Goal: Task Accomplishment & Management: Use online tool/utility

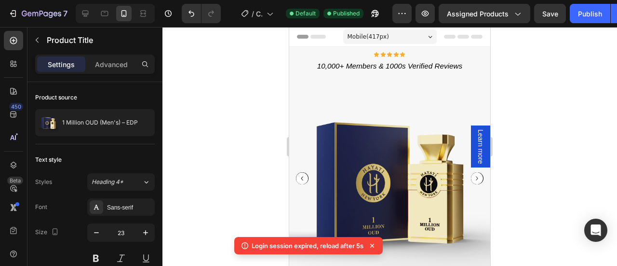
scroll to position [197, 0]
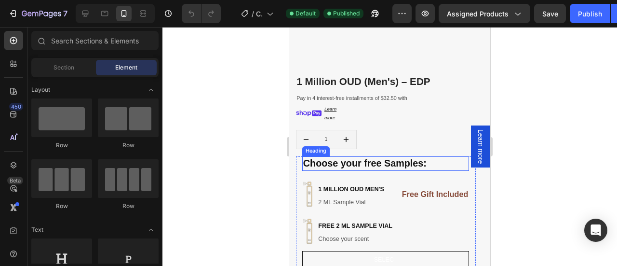
scroll to position [214, 0]
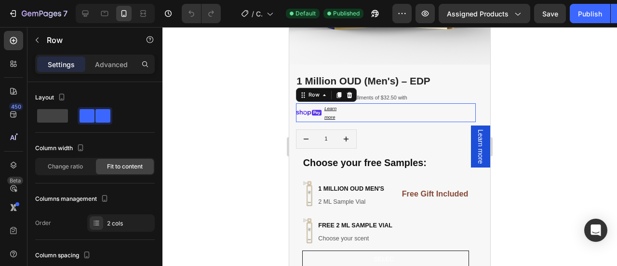
click at [362, 104] on div "Image Learn more Text Block Row 0" at bounding box center [386, 112] width 180 height 19
click at [85, 162] on div "Change ratio" at bounding box center [65, 166] width 58 height 15
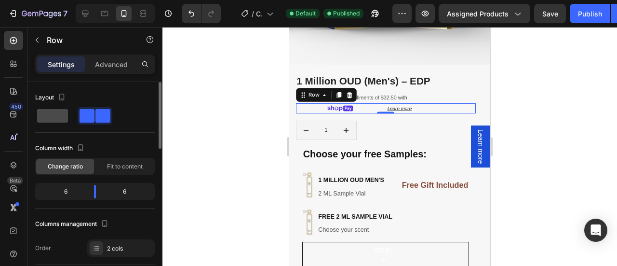
click at [54, 120] on span at bounding box center [52, 116] width 31 height 14
type input "0"
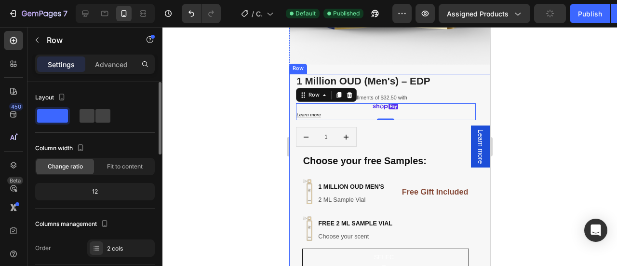
click at [105, 188] on div "12" at bounding box center [95, 192] width 116 height 14
click at [122, 166] on span "Fit to content" at bounding box center [125, 166] width 36 height 9
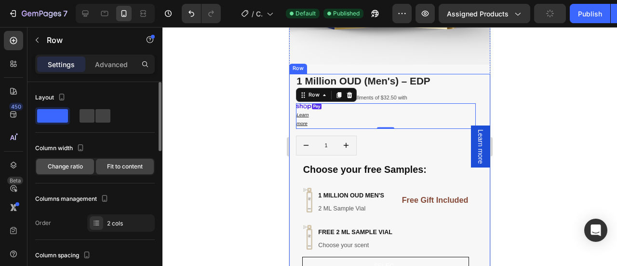
click at [63, 170] on div "Change ratio" at bounding box center [65, 166] width 58 height 15
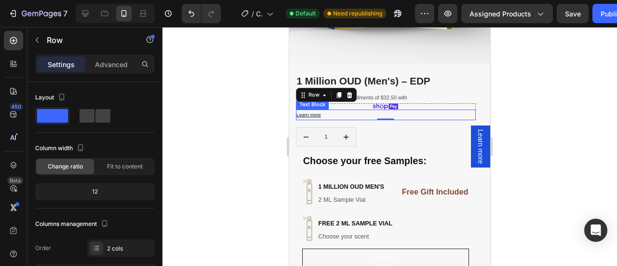
click at [313, 112] on u "Learn more" at bounding box center [309, 114] width 25 height 5
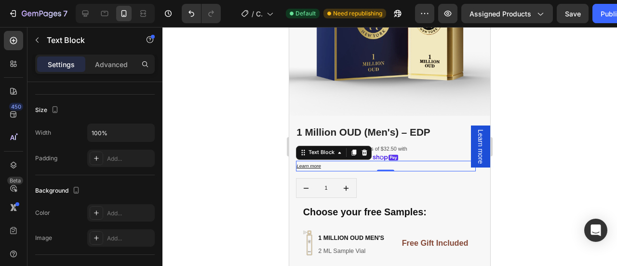
scroll to position [161, 0]
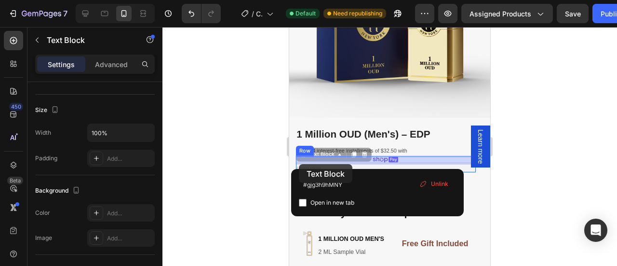
drag, startPoint x: 328, startPoint y: 159, endPoint x: 299, endPoint y: 164, distance: 29.4
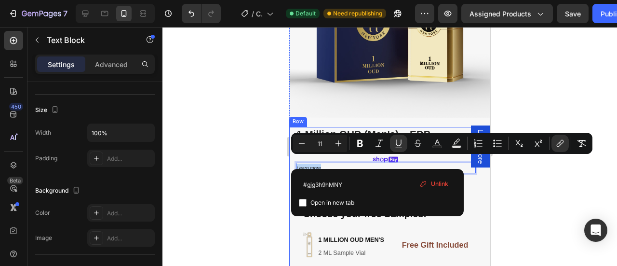
drag, startPoint x: 316, startPoint y: 165, endPoint x: 585, endPoint y: 195, distance: 270.7
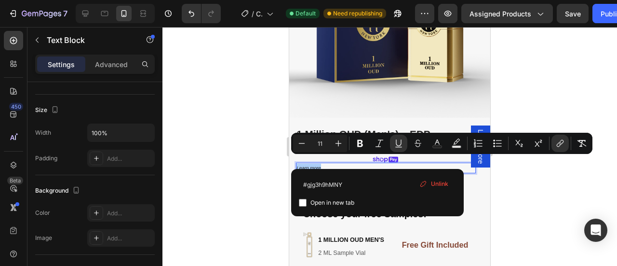
click at [511, 172] on div at bounding box center [389, 146] width 455 height 239
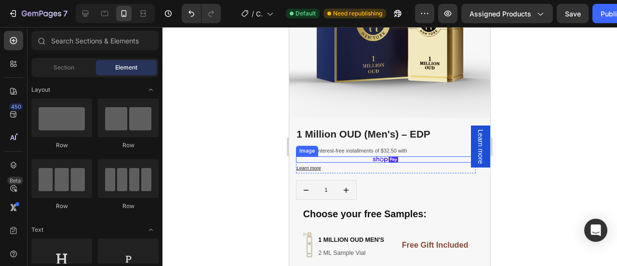
click at [409, 156] on div at bounding box center [386, 159] width 180 height 7
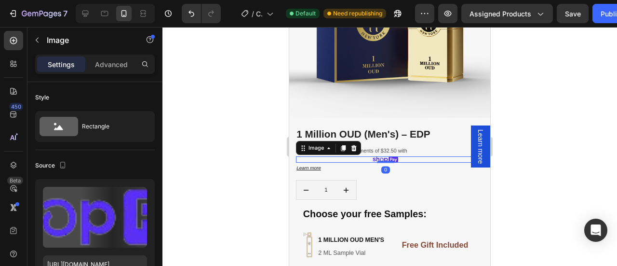
click at [409, 156] on div at bounding box center [386, 159] width 180 height 7
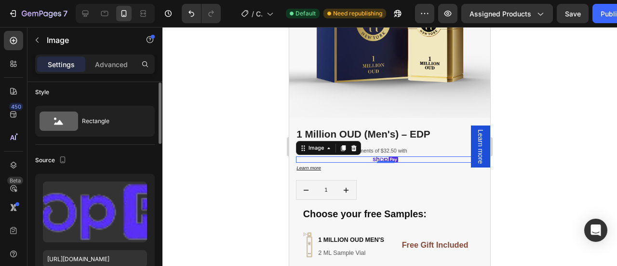
scroll to position [5, 0]
click at [106, 71] on div "Advanced" at bounding box center [111, 63] width 48 height 15
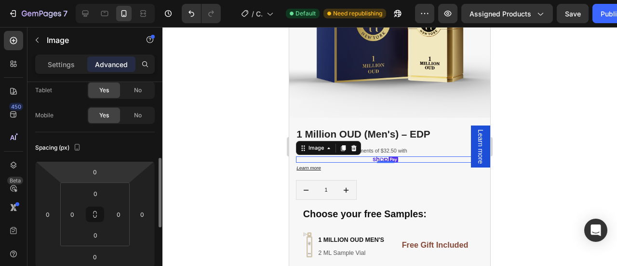
scroll to position [0, 0]
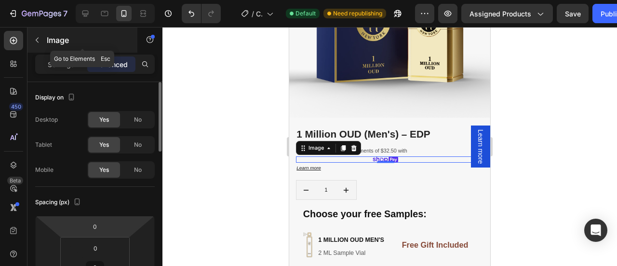
click at [39, 39] on icon "button" at bounding box center [37, 40] width 8 height 8
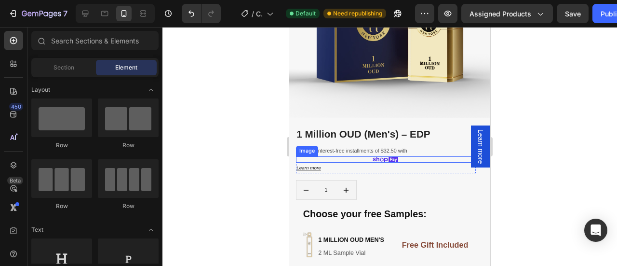
click at [394, 156] on img at bounding box center [386, 159] width 26 height 7
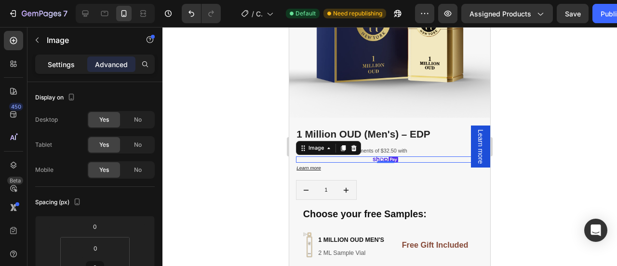
click at [66, 66] on p "Settings" at bounding box center [61, 64] width 27 height 10
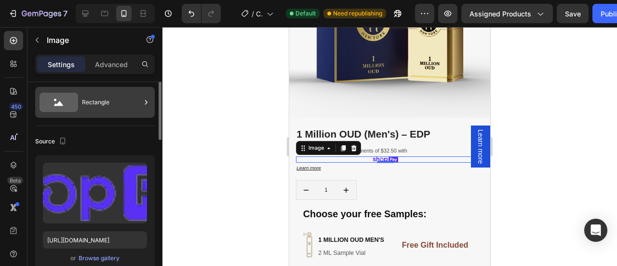
scroll to position [15, 0]
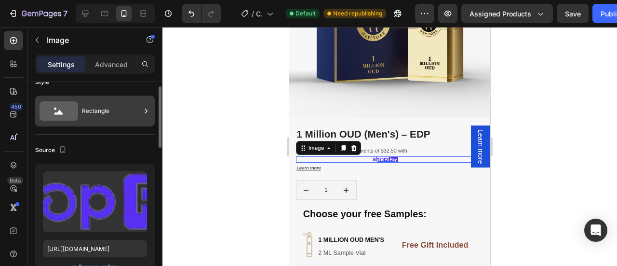
click at [114, 106] on div "Rectangle" at bounding box center [111, 111] width 59 height 22
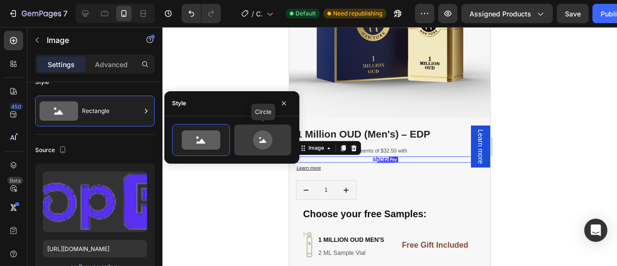
click at [266, 140] on icon at bounding box center [262, 139] width 19 height 19
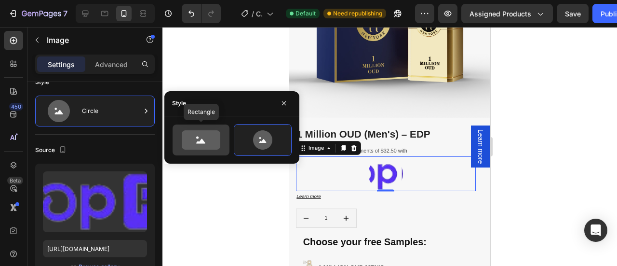
click at [198, 140] on icon at bounding box center [201, 139] width 39 height 19
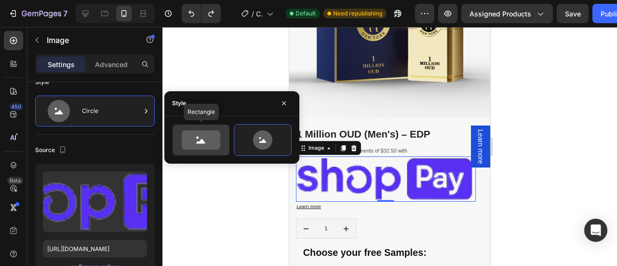
type input "60"
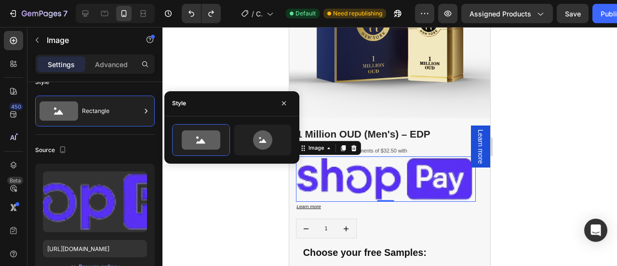
click at [555, 174] on div at bounding box center [389, 146] width 455 height 239
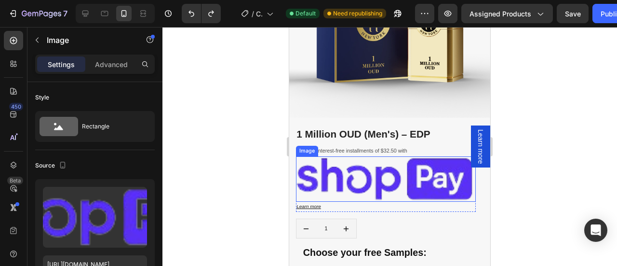
click at [404, 172] on img at bounding box center [386, 178] width 180 height 45
drag, startPoint x: 383, startPoint y: 192, endPoint x: 380, endPoint y: 161, distance: 32.0
click at [380, 161] on div "Image 0" at bounding box center [386, 178] width 180 height 45
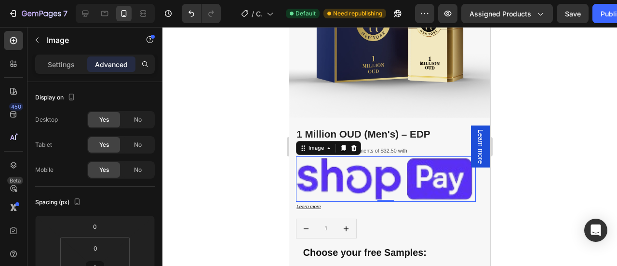
click at [368, 187] on img at bounding box center [386, 178] width 180 height 45
click at [50, 67] on p "Settings" at bounding box center [61, 64] width 27 height 10
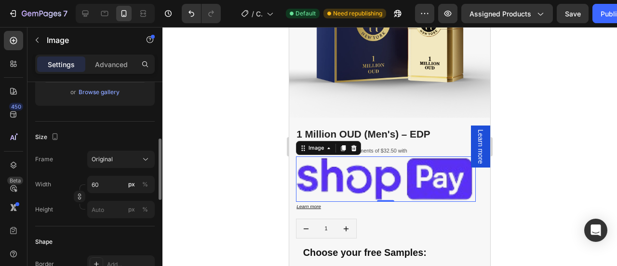
scroll to position [191, 0]
click at [121, 159] on div "Original" at bounding box center [115, 158] width 47 height 9
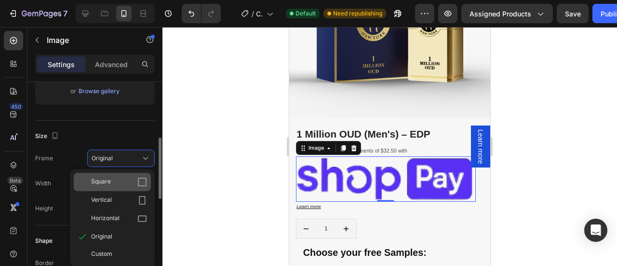
click at [127, 182] on div "Square" at bounding box center [119, 182] width 56 height 10
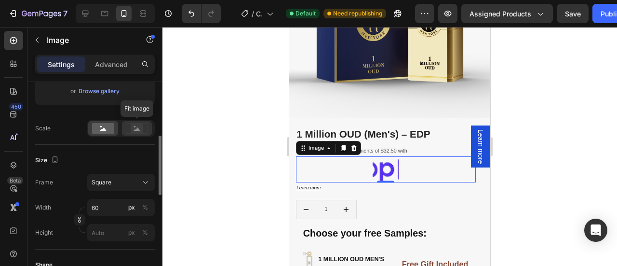
click at [127, 126] on icon at bounding box center [137, 128] width 22 height 11
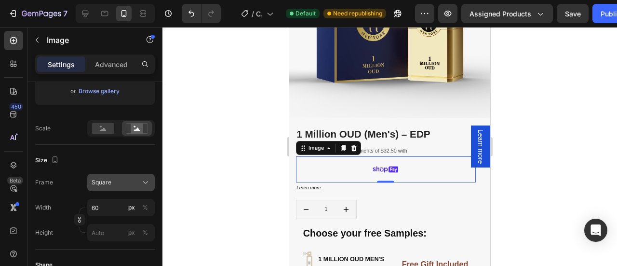
click at [125, 185] on div "Square" at bounding box center [115, 182] width 47 height 9
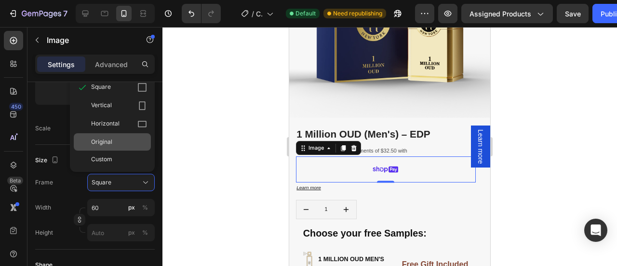
click at [106, 144] on span "Original" at bounding box center [101, 141] width 21 height 9
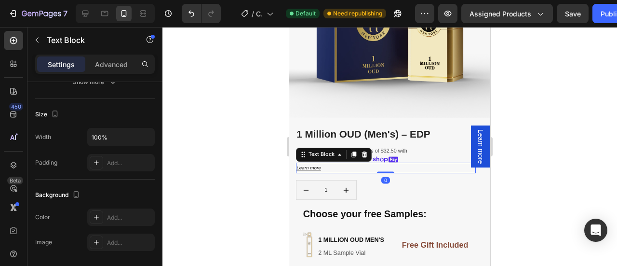
click at [437, 163] on p "Learn more" at bounding box center [372, 167] width 151 height 9
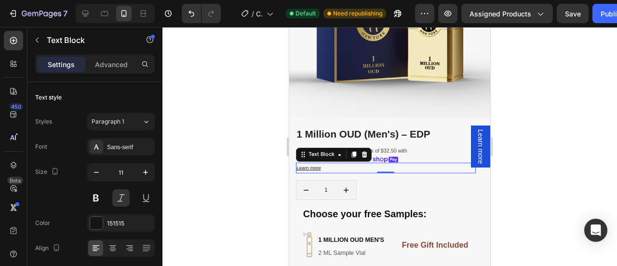
click at [534, 146] on div at bounding box center [389, 146] width 455 height 239
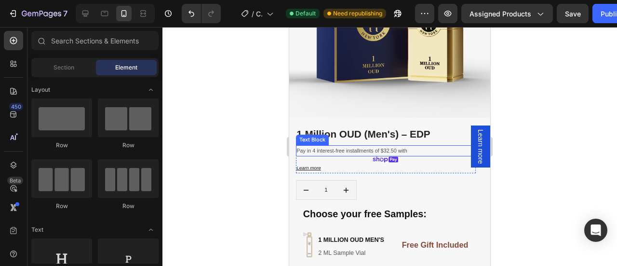
click at [421, 146] on p "Pay in 4 interest-free installments of $32.50 with" at bounding box center [372, 150] width 151 height 9
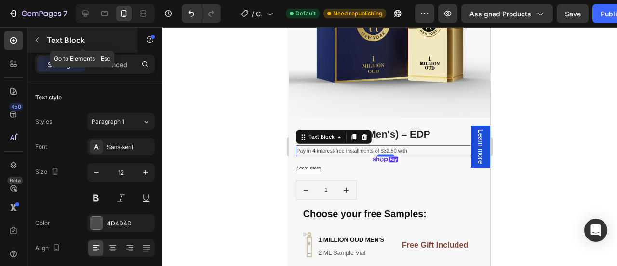
click at [34, 40] on icon "button" at bounding box center [37, 40] width 8 height 8
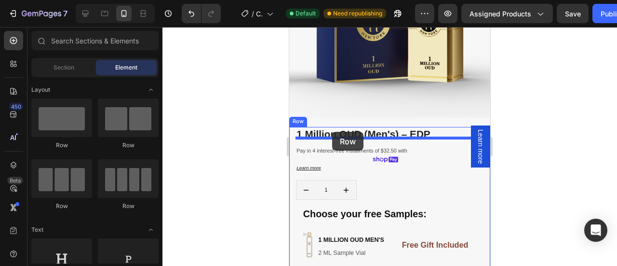
drag, startPoint x: 360, startPoint y: 208, endPoint x: 332, endPoint y: 132, distance: 81.0
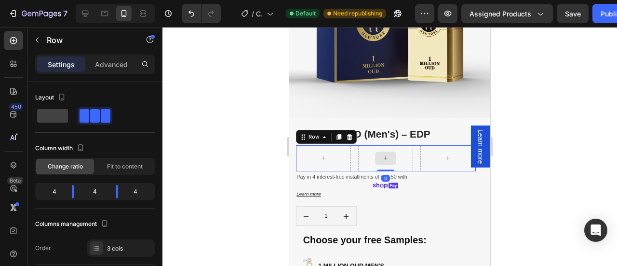
drag, startPoint x: 388, startPoint y: 165, endPoint x: 386, endPoint y: 149, distance: 16.0
click at [386, 149] on div "Row 0" at bounding box center [386, 158] width 180 height 26
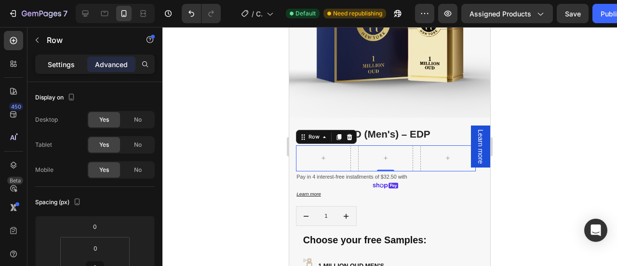
click at [57, 64] on p "Settings" at bounding box center [61, 64] width 27 height 10
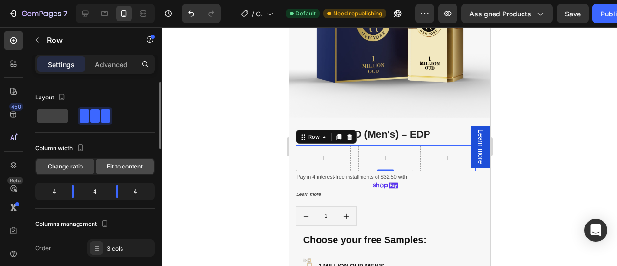
click at [137, 165] on span "Fit to content" at bounding box center [125, 166] width 36 height 9
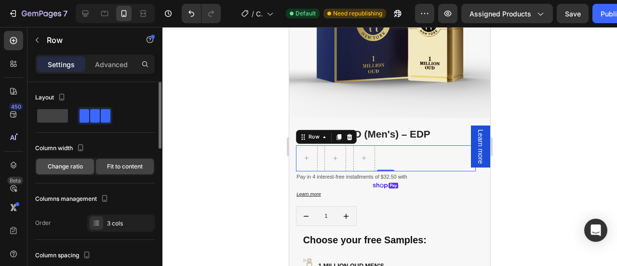
click at [81, 172] on div "Change ratio" at bounding box center [65, 166] width 58 height 15
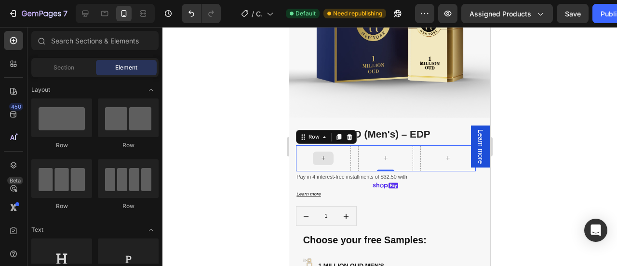
click at [324, 154] on icon at bounding box center [323, 157] width 7 height 7
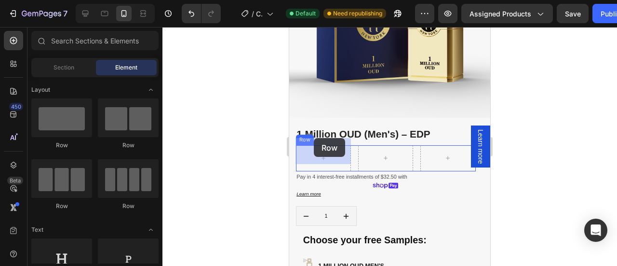
drag, startPoint x: 348, startPoint y: 153, endPoint x: 314, endPoint y: 138, distance: 37.1
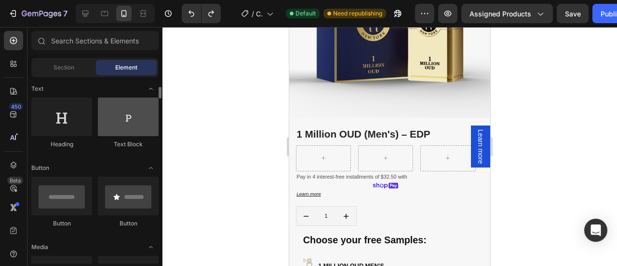
scroll to position [142, 0]
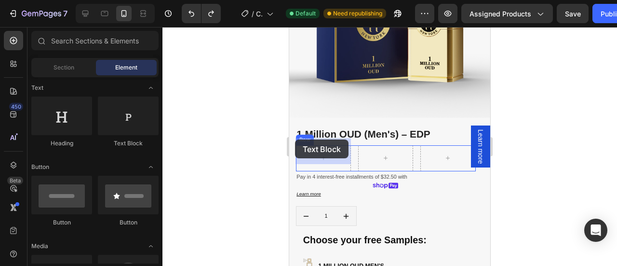
drag, startPoint x: 411, startPoint y: 159, endPoint x: 295, endPoint y: 139, distance: 117.3
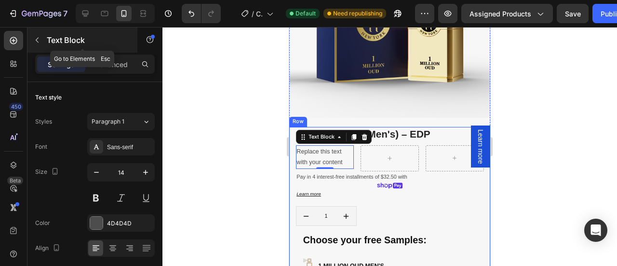
click at [39, 43] on icon "button" at bounding box center [37, 40] width 8 height 8
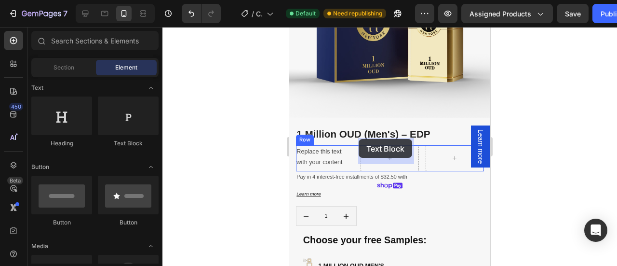
drag, startPoint x: 414, startPoint y: 155, endPoint x: 359, endPoint y: 139, distance: 57.7
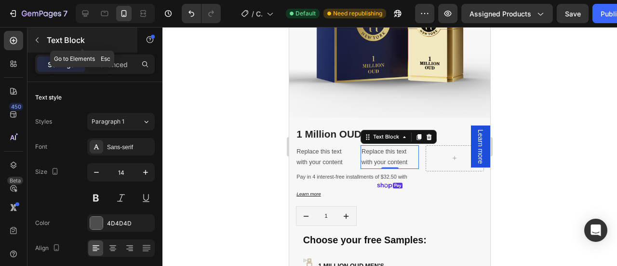
click at [39, 41] on icon "button" at bounding box center [37, 40] width 8 height 8
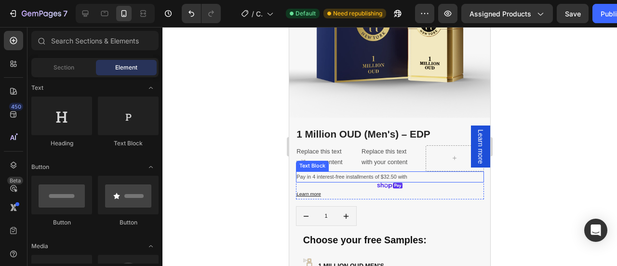
click at [322, 202] on div "1 Million OUD (Men's) – EDP Product Title Replace this text with your content T…" at bounding box center [390, 262] width 188 height 271
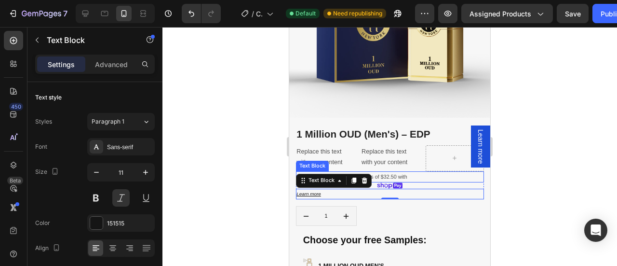
click at [412, 172] on p "Pay in 4 interest-free installments of $32.50 with" at bounding box center [376, 176] width 158 height 9
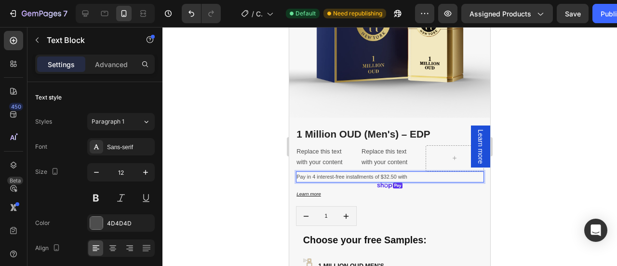
click at [409, 172] on p "Pay in 4 interest-free installments of $32.50 with" at bounding box center [376, 176] width 158 height 9
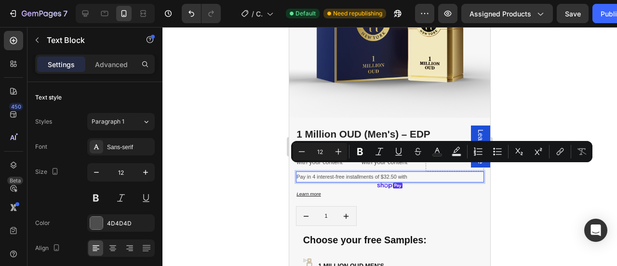
drag, startPoint x: 409, startPoint y: 169, endPoint x: 297, endPoint y: 168, distance: 112.8
click at [297, 172] on p "Pay in 4 interest-free installments of $32.50 with" at bounding box center [376, 176] width 158 height 9
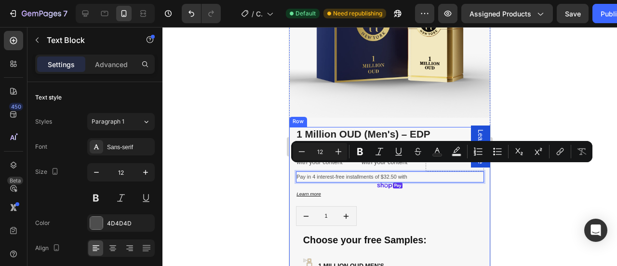
copy p "Pay in 4 interest-free installments of $32.50 with"
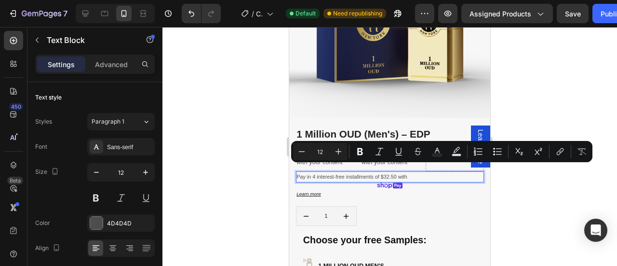
click at [540, 190] on div at bounding box center [389, 146] width 455 height 239
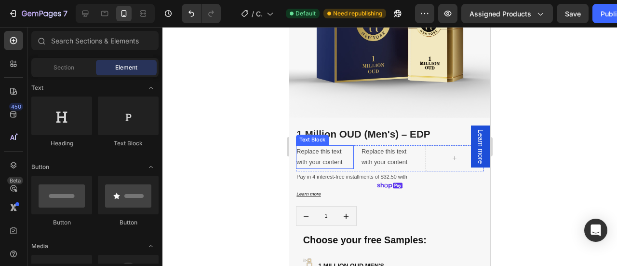
click at [311, 145] on div "Replace this text with your content" at bounding box center [325, 157] width 58 height 24
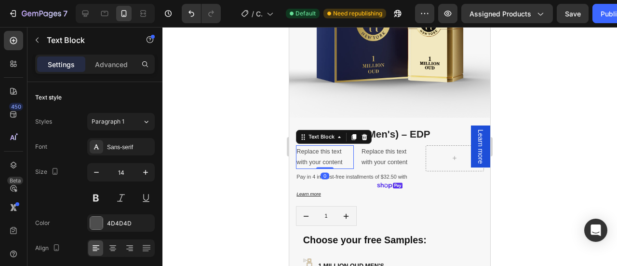
click at [311, 145] on div "Replace this text with your content" at bounding box center [325, 157] width 58 height 24
click at [311, 146] on p "Replace this text with your content" at bounding box center [321, 157] width 48 height 22
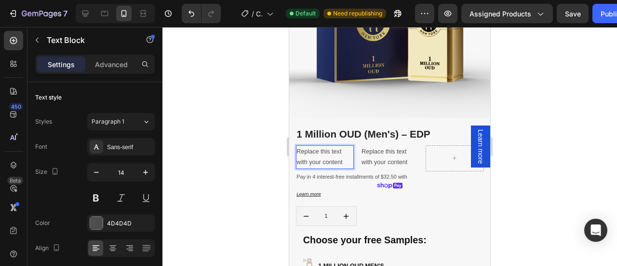
click at [319, 168] on p "Replace this text with your content" at bounding box center [321, 157] width 48 height 22
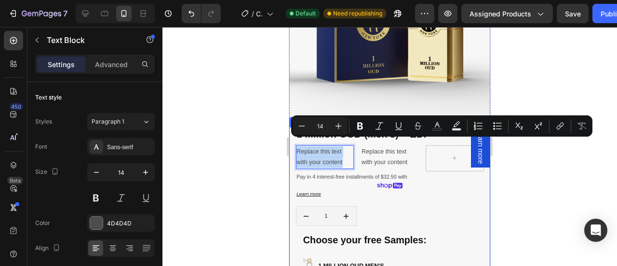
drag, startPoint x: 319, startPoint y: 168, endPoint x: 293, endPoint y: 137, distance: 40.4
click at [293, 137] on div "1 Million OUD (Men's) – EDP Product Title Replace this text with your content T…" at bounding box center [389, 262] width 201 height 271
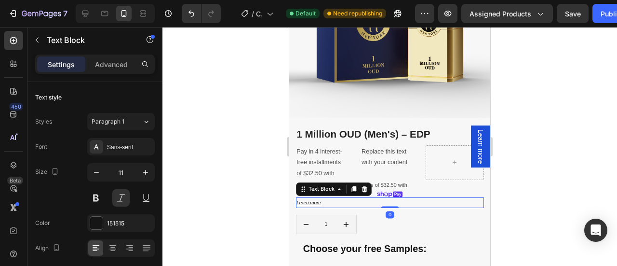
click at [327, 198] on p "Learn more" at bounding box center [376, 202] width 158 height 9
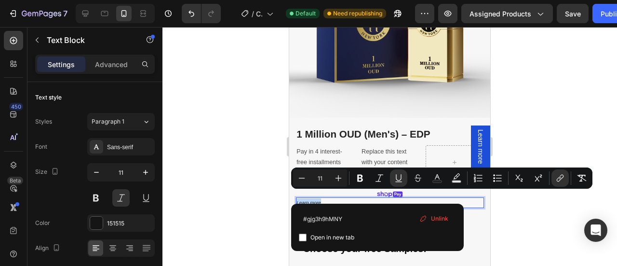
drag, startPoint x: 327, startPoint y: 195, endPoint x: 298, endPoint y: 196, distance: 29.4
copy u "Learn more"
click at [381, 147] on div "Replace this text with your content" at bounding box center [390, 157] width 58 height 24
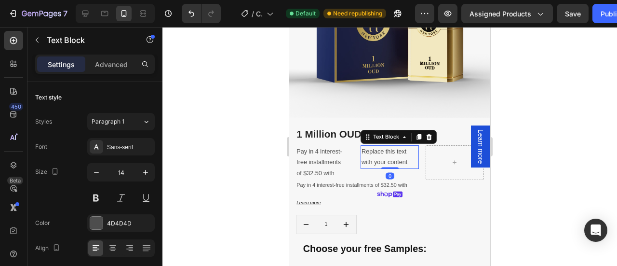
click at [378, 151] on div "Replace this text with your content" at bounding box center [390, 157] width 58 height 24
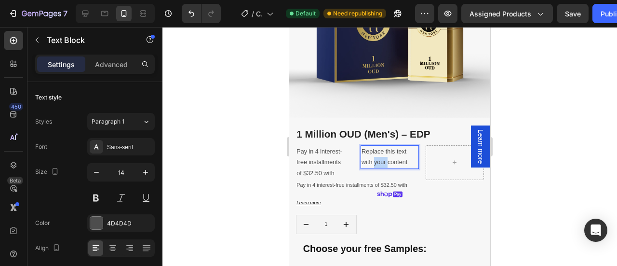
click at [378, 151] on p "Replace this text with your content" at bounding box center [386, 157] width 48 height 22
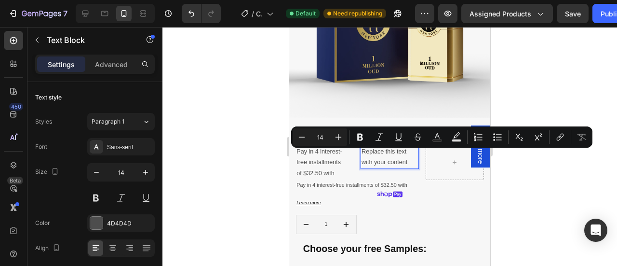
click at [384, 166] on p "Replace this text with your content" at bounding box center [386, 157] width 48 height 22
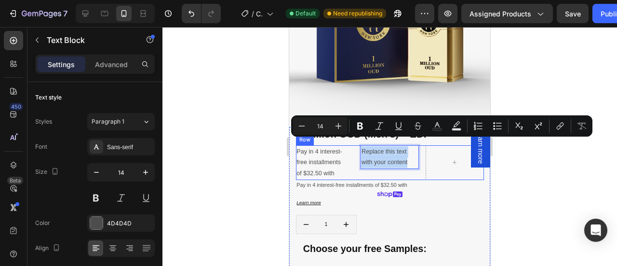
drag, startPoint x: 384, startPoint y: 166, endPoint x: 354, endPoint y: 143, distance: 37.8
click at [354, 145] on div "Pay in 4 interest-free installments of $32.50 with Text Block Replace this text…" at bounding box center [390, 162] width 188 height 35
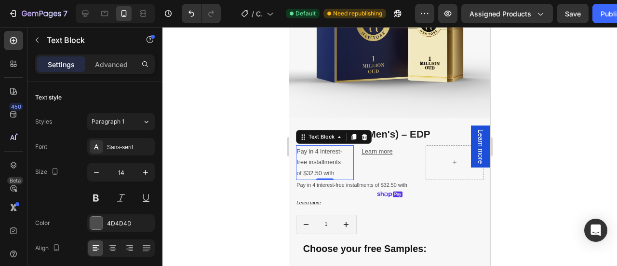
click at [338, 164] on p "Pay in 4 interest-free installments of $32.50 with" at bounding box center [321, 162] width 48 height 33
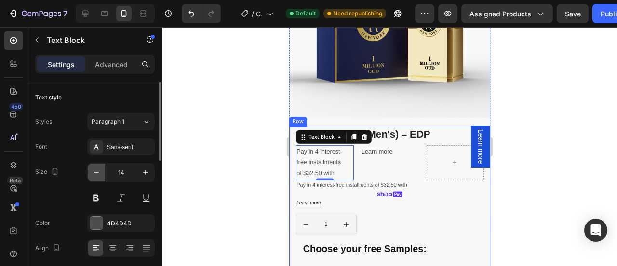
click at [102, 174] on button "button" at bounding box center [96, 171] width 17 height 17
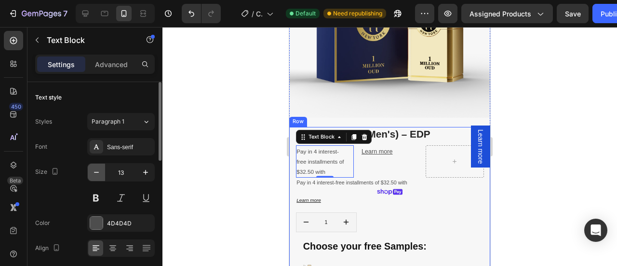
click at [102, 174] on button "button" at bounding box center [96, 171] width 17 height 17
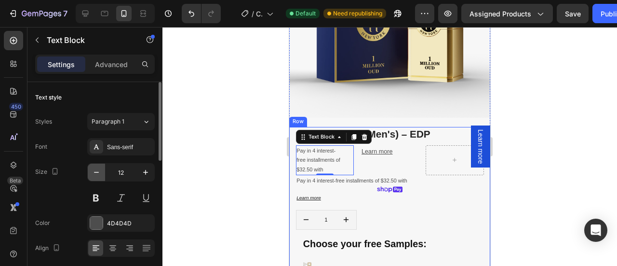
click at [102, 174] on button "button" at bounding box center [96, 171] width 17 height 17
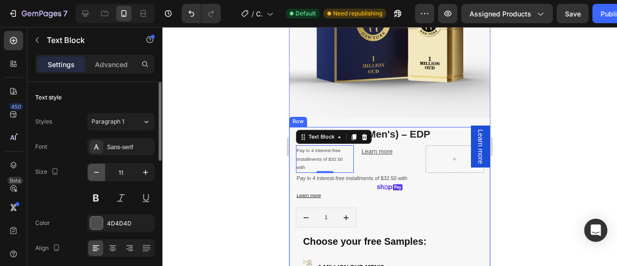
click at [102, 174] on button "button" at bounding box center [96, 171] width 17 height 17
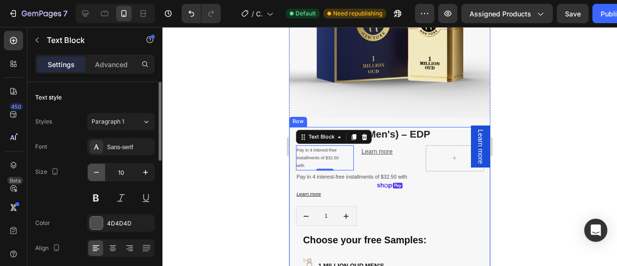
click at [102, 174] on button "button" at bounding box center [96, 171] width 17 height 17
type input "8"
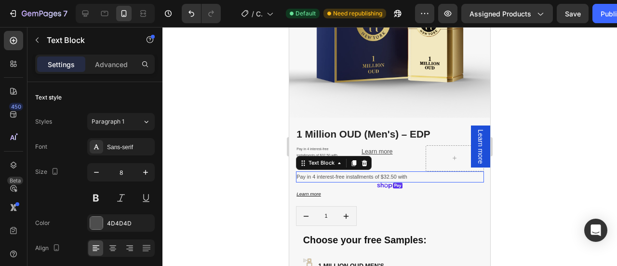
click at [327, 172] on p "Pay in 4 interest-free installments of $32.50 with" at bounding box center [376, 176] width 158 height 9
click at [318, 146] on p "Pay in 4 interest-free installments of $32.50 with" at bounding box center [321, 152] width 48 height 13
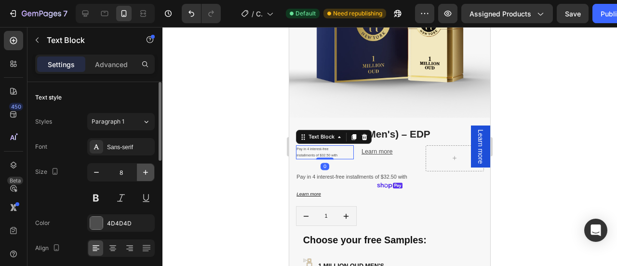
click at [145, 173] on icon "button" at bounding box center [146, 172] width 10 height 10
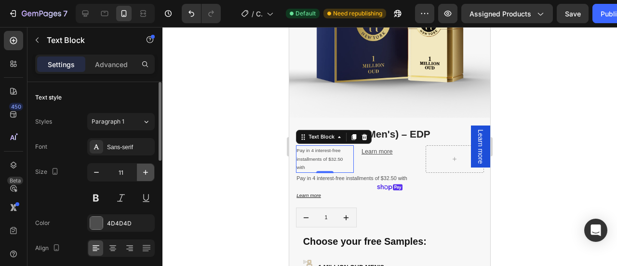
click at [145, 173] on icon "button" at bounding box center [146, 172] width 10 height 10
type input "12"
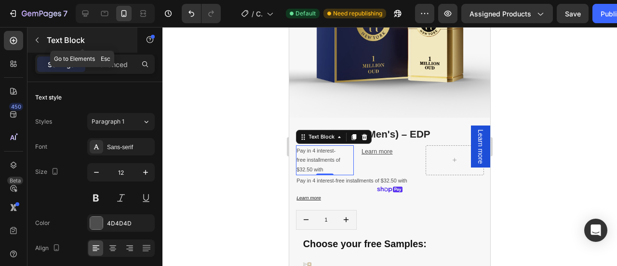
click at [41, 37] on icon "button" at bounding box center [37, 40] width 8 height 8
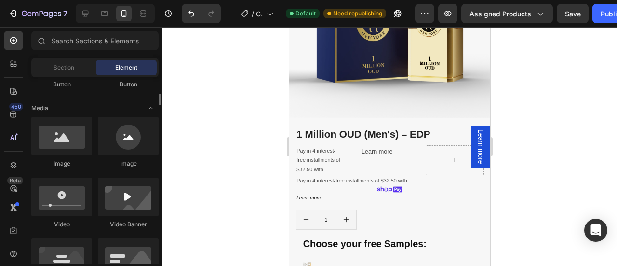
scroll to position [279, 0]
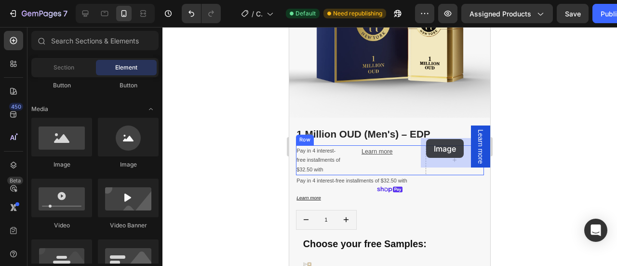
drag, startPoint x: 352, startPoint y: 177, endPoint x: 426, endPoint y: 139, distance: 83.0
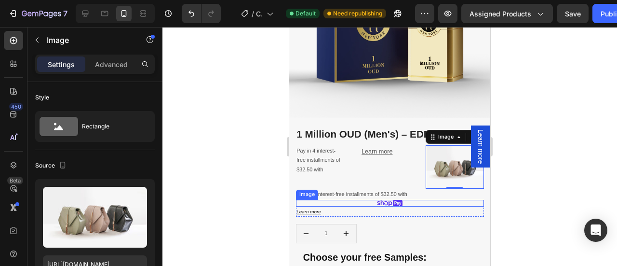
click at [389, 200] on img at bounding box center [390, 203] width 26 height 7
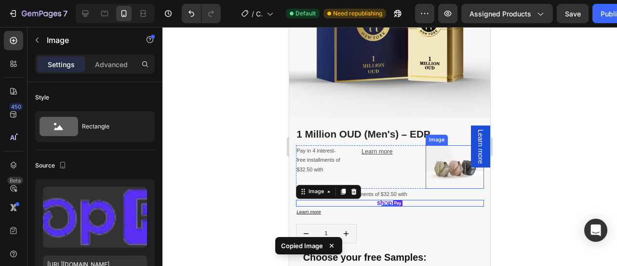
click at [441, 154] on img at bounding box center [455, 166] width 58 height 43
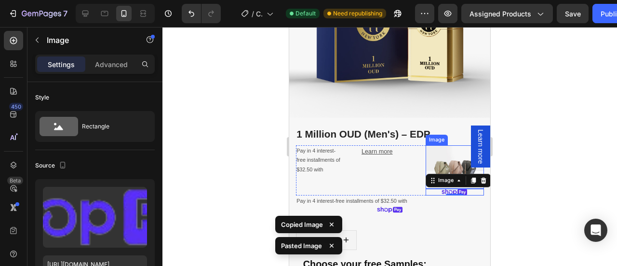
click at [441, 157] on img at bounding box center [455, 166] width 58 height 43
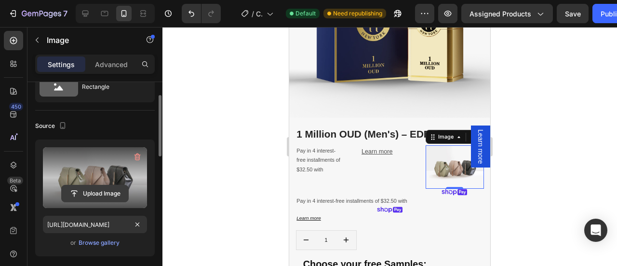
scroll to position [41, 0]
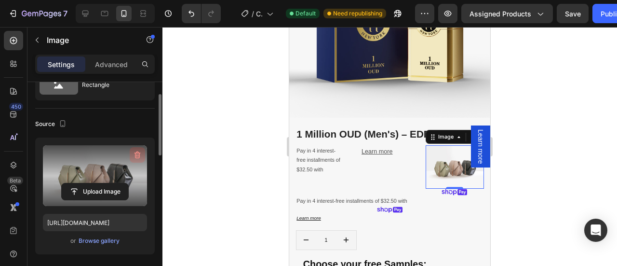
click at [140, 156] on icon "button" at bounding box center [138, 155] width 10 height 10
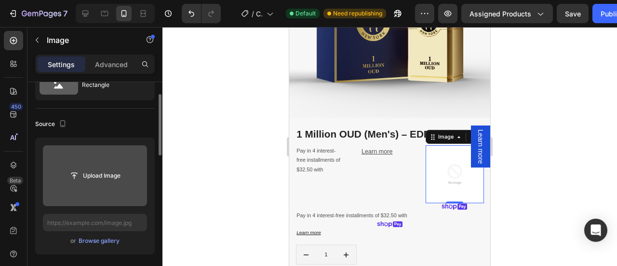
type input "https://cdn.shopify.com/s/files/1/2005/9307/files/image_demo.jpg"
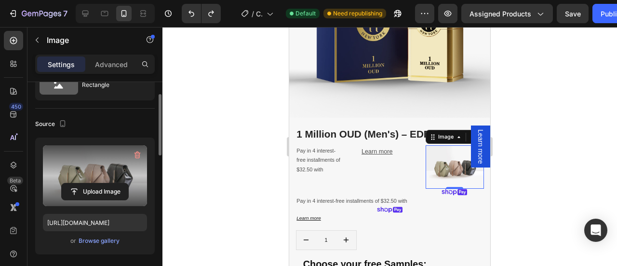
click at [442, 152] on img at bounding box center [455, 166] width 58 height 43
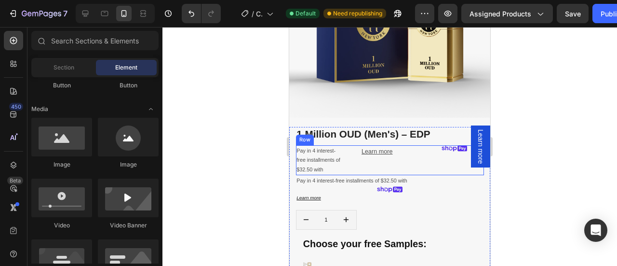
click at [353, 159] on div "Pay in 4 interest-free installments of $32.50 with Text Block Learn more ⁠⁠⁠⁠⁠⁠…" at bounding box center [390, 160] width 188 height 30
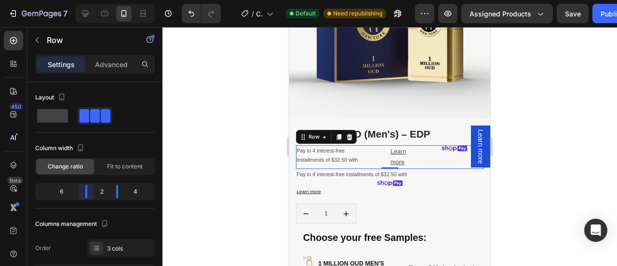
drag, startPoint x: 69, startPoint y: 188, endPoint x: 95, endPoint y: 180, distance: 27.2
click at [95, 0] on body "7 Version history / Copy of Product Page - Jan 27, 00:44:31 Default Need republ…" at bounding box center [308, 0] width 617 height 0
click at [536, 170] on div at bounding box center [389, 146] width 455 height 239
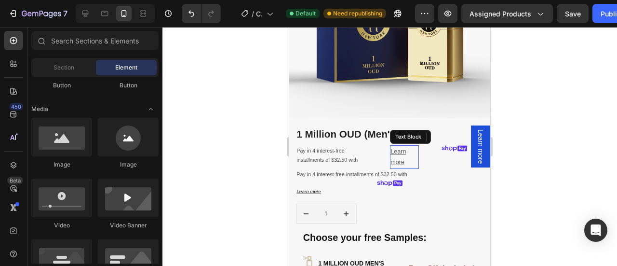
click at [406, 154] on p "Learn more ⁠⁠⁠⁠⁠⁠⁠" at bounding box center [402, 157] width 23 height 22
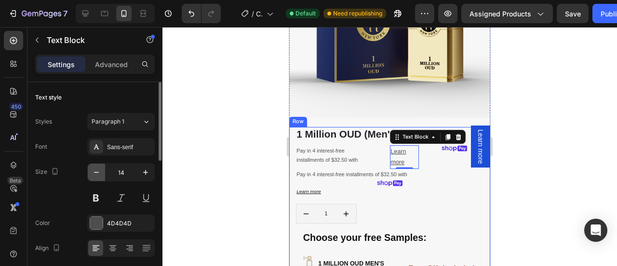
click at [97, 174] on icon "button" at bounding box center [97, 172] width 10 height 10
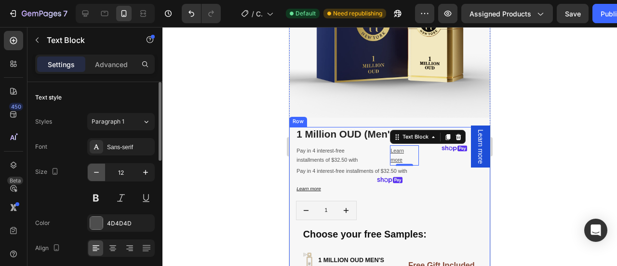
click at [97, 174] on icon "button" at bounding box center [97, 172] width 10 height 10
type input "10"
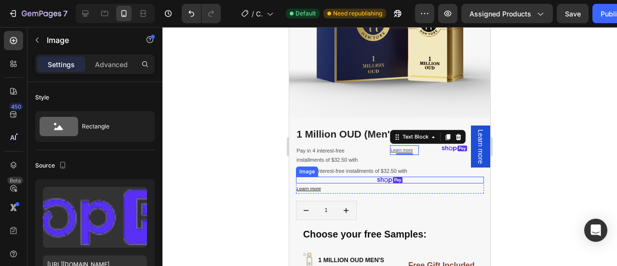
click at [387, 176] on div "Image" at bounding box center [390, 179] width 188 height 7
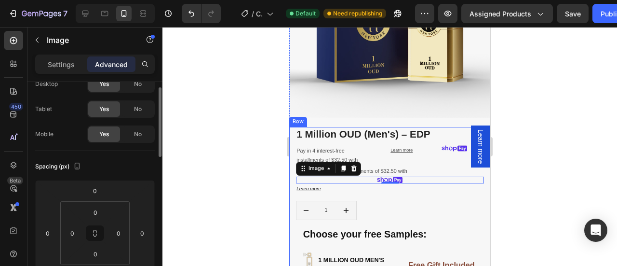
scroll to position [25, 0]
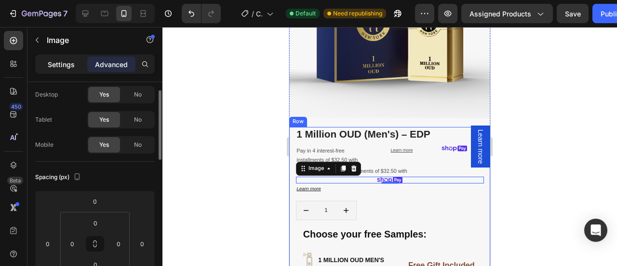
click at [62, 70] on div "Settings" at bounding box center [61, 63] width 48 height 15
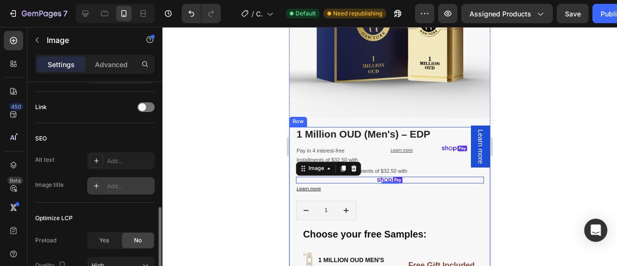
scroll to position [515, 0]
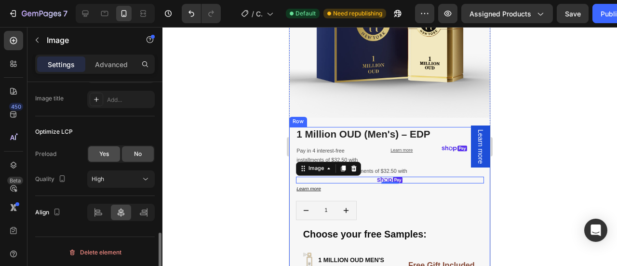
click at [104, 152] on span "Yes" at bounding box center [104, 153] width 10 height 9
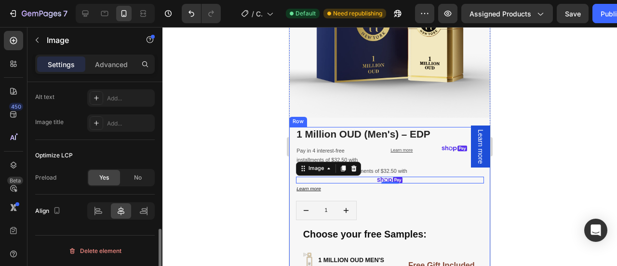
scroll to position [490, 0]
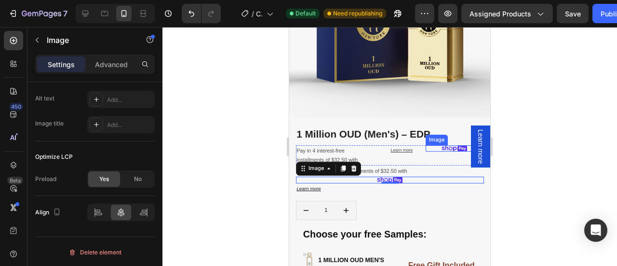
click at [449, 145] on div "Image" at bounding box center [455, 148] width 58 height 7
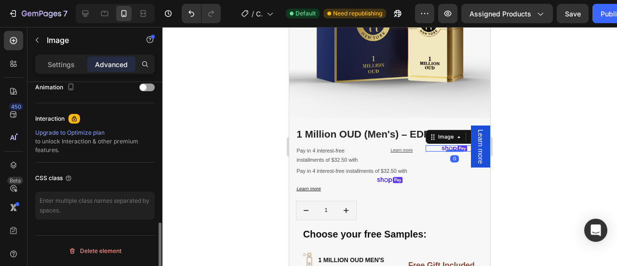
scroll to position [430, 0]
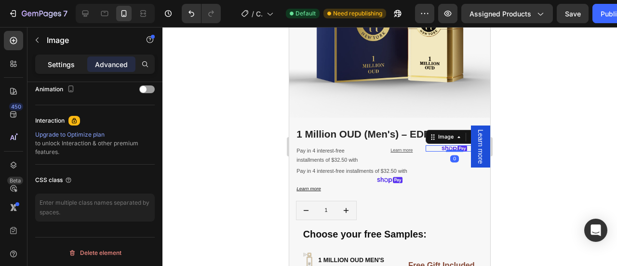
click at [64, 70] on div "Settings" at bounding box center [61, 63] width 48 height 15
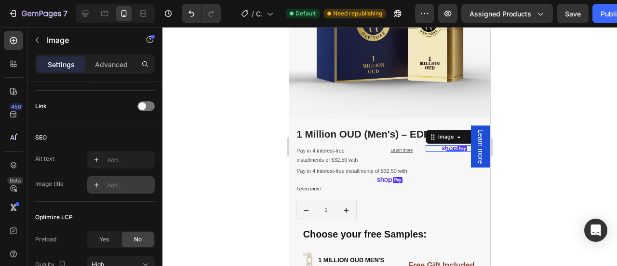
scroll to position [515, 0]
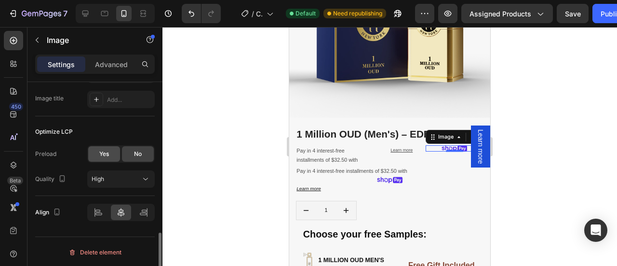
click at [108, 158] on div "Yes" at bounding box center [104, 153] width 32 height 15
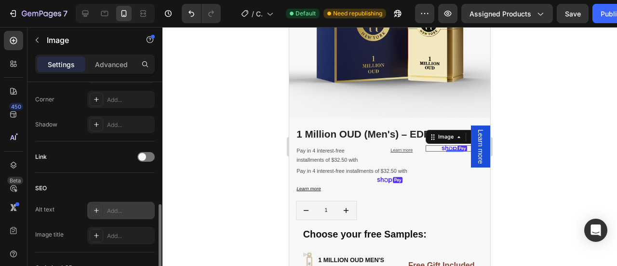
scroll to position [490, 0]
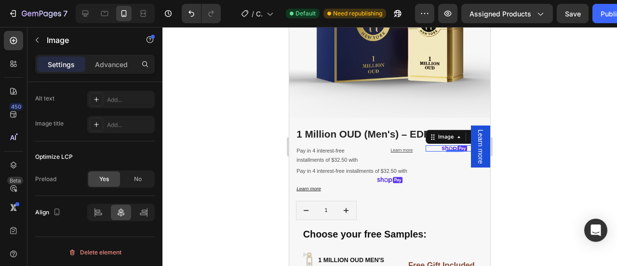
click at [515, 169] on div at bounding box center [389, 146] width 455 height 239
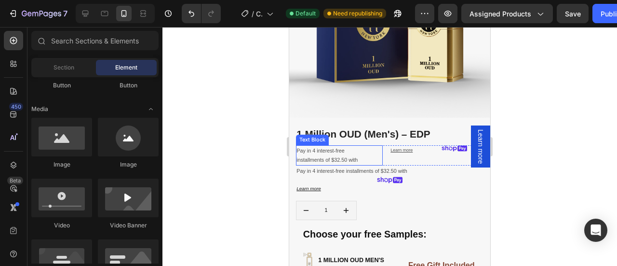
click at [338, 150] on p "Pay in 4 interest-free installments of $32.50 with" at bounding box center [333, 155] width 72 height 19
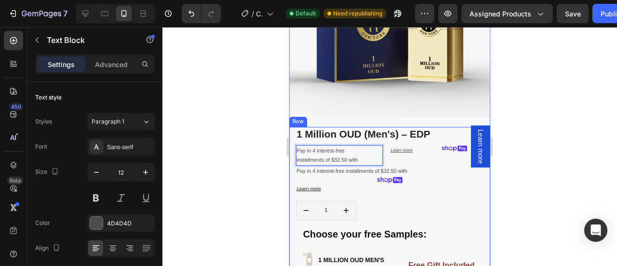
drag, startPoint x: 360, startPoint y: 154, endPoint x: 294, endPoint y: 143, distance: 66.9
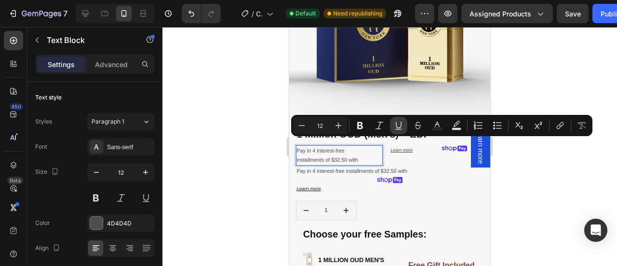
click at [393, 125] on button "Underline" at bounding box center [398, 125] width 17 height 17
click at [509, 180] on div at bounding box center [389, 146] width 455 height 239
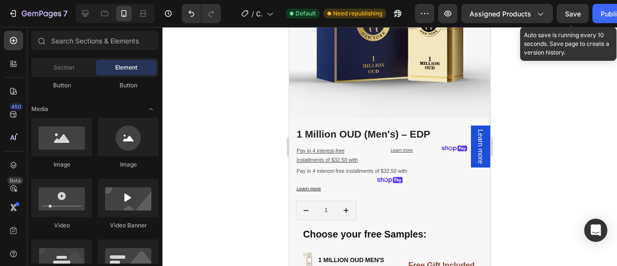
drag, startPoint x: 579, startPoint y: 11, endPoint x: 590, endPoint y: 10, distance: 11.6
click at [579, 11] on span "Save" at bounding box center [573, 14] width 16 height 8
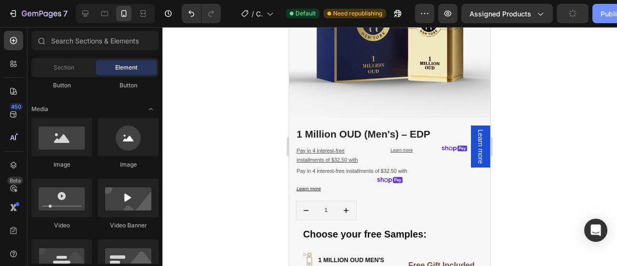
click at [603, 12] on div "Publish" at bounding box center [613, 14] width 24 height 10
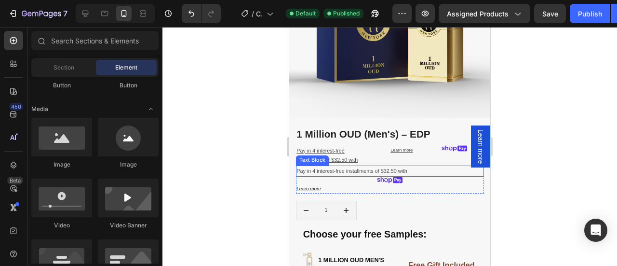
click at [328, 165] on div "Pay in 4 interest-free installments of $32.50 with" at bounding box center [390, 170] width 188 height 11
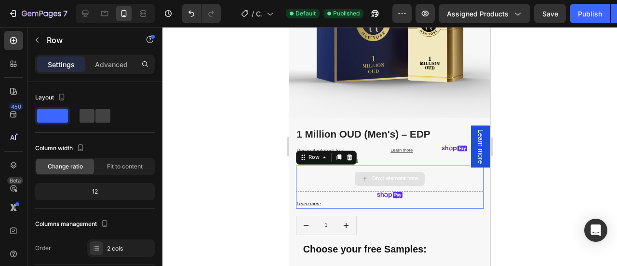
click at [346, 169] on div "Drop element here" at bounding box center [390, 178] width 188 height 26
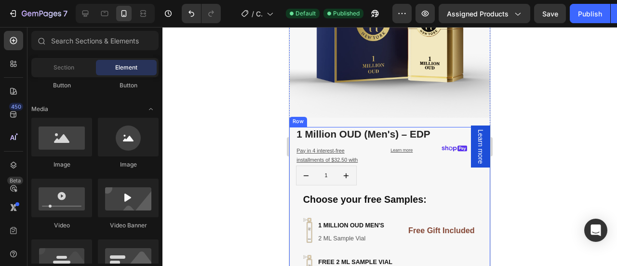
click at [537, 184] on div at bounding box center [389, 146] width 455 height 239
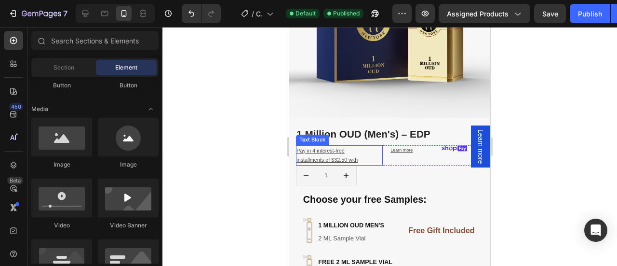
click at [351, 148] on p "Pay in 4 interest-free installments of $32.50 with" at bounding box center [333, 155] width 72 height 19
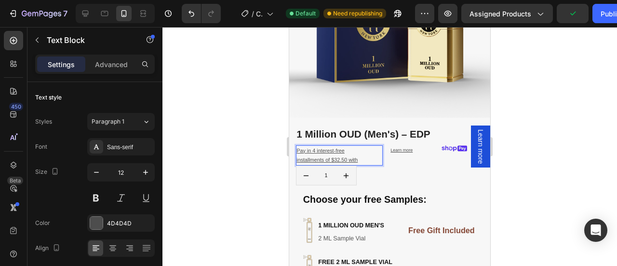
click at [358, 151] on u "Pay in 4 interest-free installments of $32.50 with" at bounding box center [327, 155] width 61 height 15
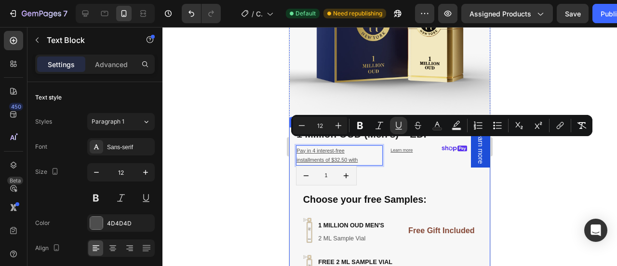
drag, startPoint x: 355, startPoint y: 154, endPoint x: 292, endPoint y: 138, distance: 65.0
click at [292, 139] on div "1 Million OUD (Men's) – EDP Product Title Pay in 4 interest-free installments o…" at bounding box center [389, 242] width 201 height 230
click at [380, 123] on icon "Editor contextual toolbar" at bounding box center [380, 126] width 10 height 10
click at [526, 188] on div at bounding box center [389, 146] width 455 height 239
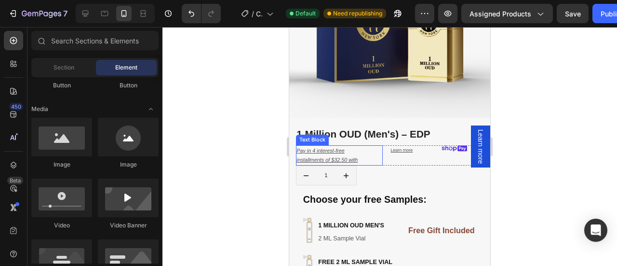
click at [324, 148] on u "Pay in 4 interest-free installments of $32.50 with" at bounding box center [327, 155] width 61 height 15
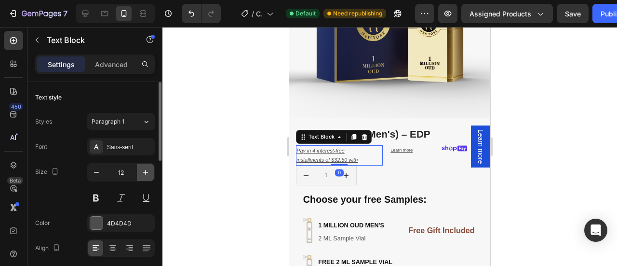
click at [144, 171] on icon "button" at bounding box center [145, 172] width 5 height 5
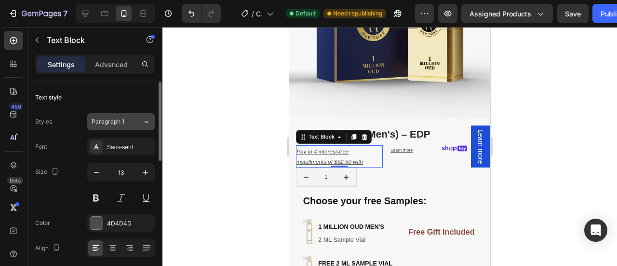
click at [135, 119] on div "Paragraph 1" at bounding box center [117, 121] width 51 height 9
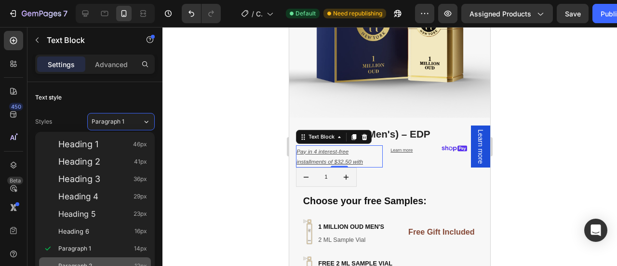
click at [95, 258] on div "Paragraph 2 12px" at bounding box center [95, 265] width 112 height 17
type input "12"
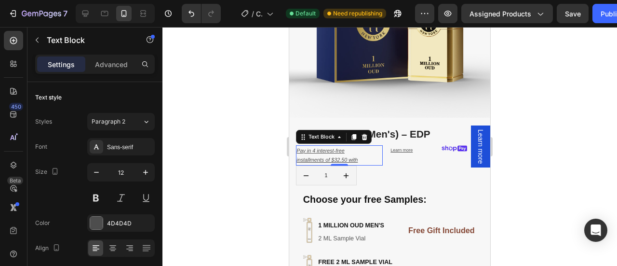
click at [531, 175] on div at bounding box center [389, 146] width 455 height 239
click at [368, 149] on div "Pay in 4 interest-free installments of $32.50 with" at bounding box center [339, 155] width 87 height 20
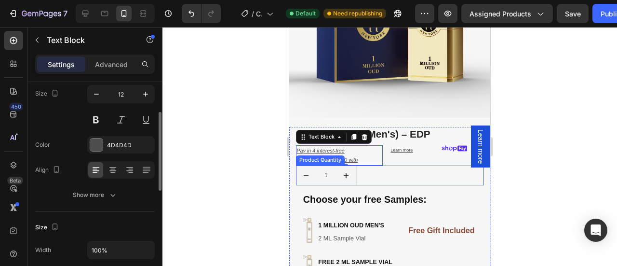
scroll to position [79, 0]
click at [114, 169] on icon at bounding box center [113, 169] width 10 height 10
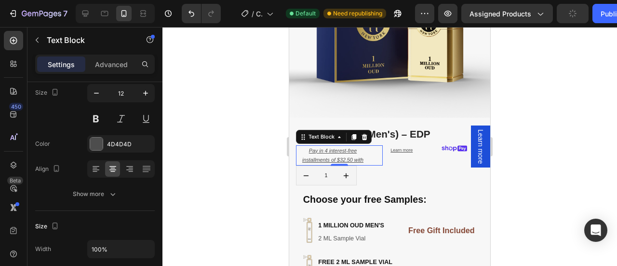
click at [556, 130] on div at bounding box center [389, 146] width 455 height 239
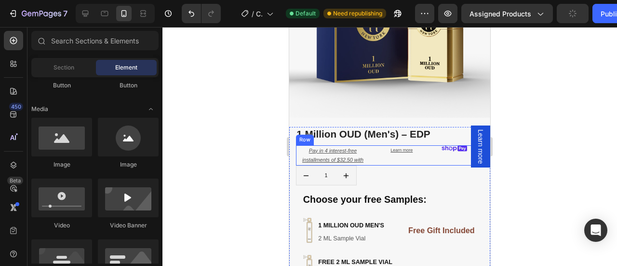
click at [393, 153] on div "Learn more ⁠⁠⁠⁠⁠⁠⁠ Text Block" at bounding box center [404, 155] width 29 height 20
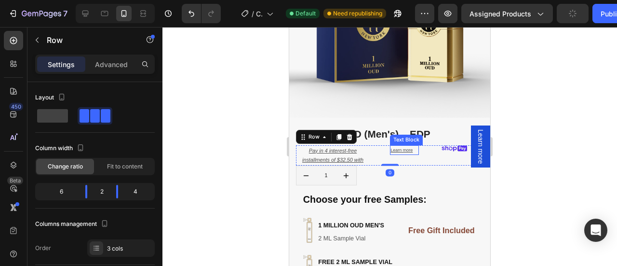
click at [394, 148] on u "Learn more" at bounding box center [402, 150] width 22 height 5
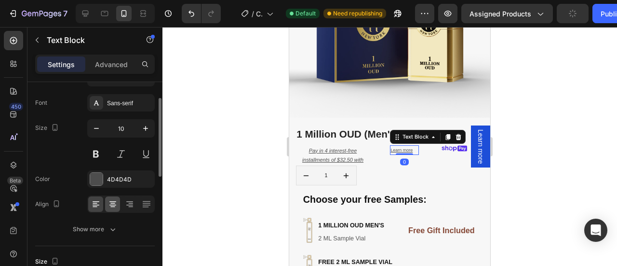
scroll to position [44, 0]
click at [113, 205] on icon at bounding box center [113, 204] width 10 height 10
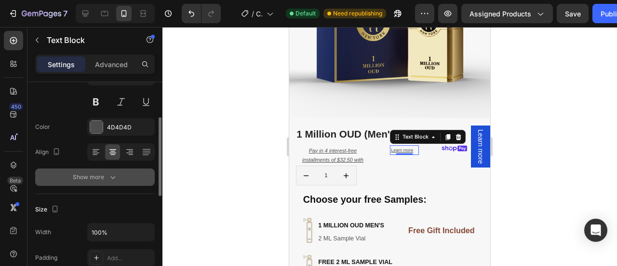
click at [103, 178] on div "Show more" at bounding box center [95, 177] width 45 height 10
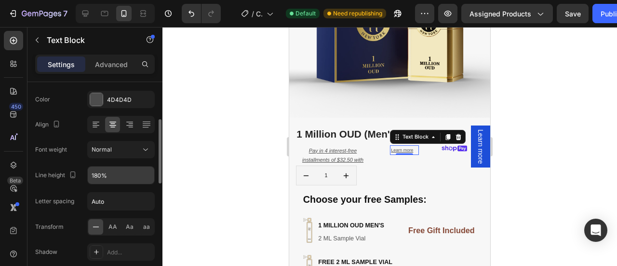
scroll to position [124, 0]
click at [147, 172] on icon "button" at bounding box center [146, 174] width 10 height 10
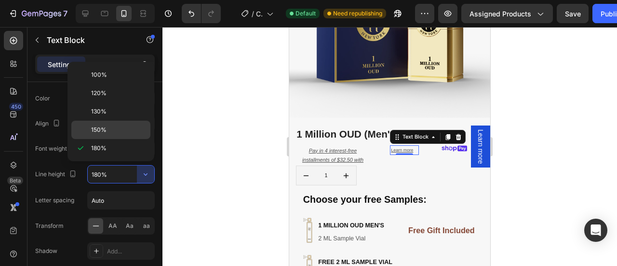
click at [112, 131] on p "150%" at bounding box center [118, 129] width 55 height 9
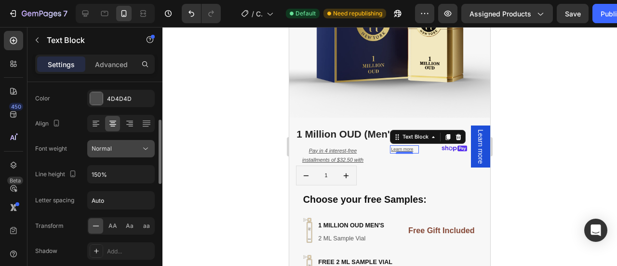
click at [147, 145] on icon at bounding box center [146, 149] width 10 height 10
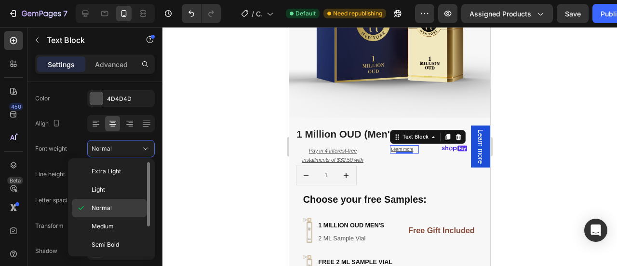
click at [115, 204] on p "Normal" at bounding box center [117, 207] width 51 height 9
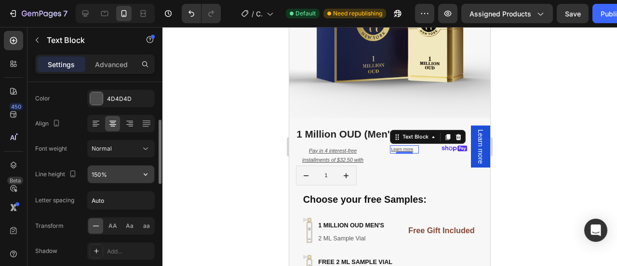
click at [133, 176] on input "150%" at bounding box center [121, 173] width 67 height 17
click at [147, 170] on icon "button" at bounding box center [146, 174] width 10 height 10
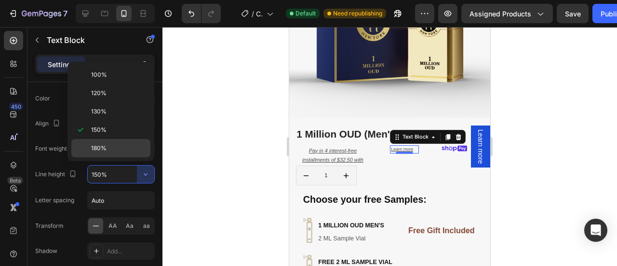
click at [107, 148] on p "180%" at bounding box center [118, 148] width 55 height 9
type input "180%"
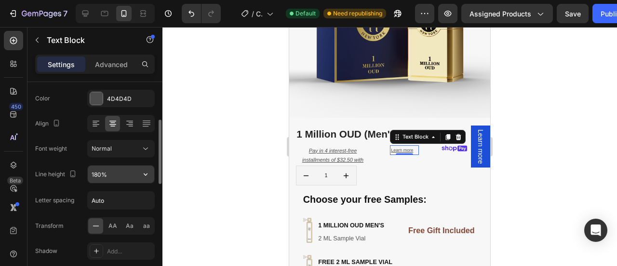
click at [147, 170] on icon "button" at bounding box center [146, 174] width 10 height 10
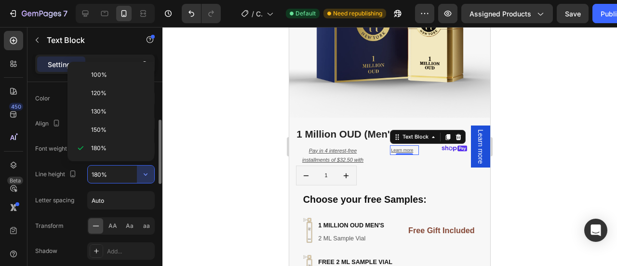
scroll to position [147, 0]
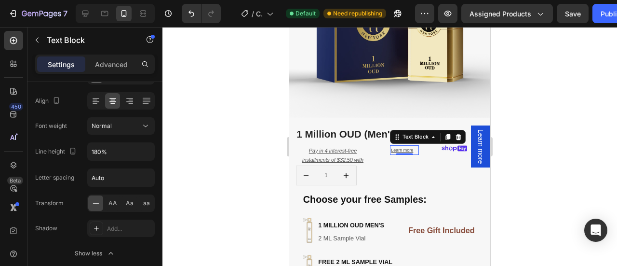
click at [572, 160] on div at bounding box center [389, 146] width 455 height 239
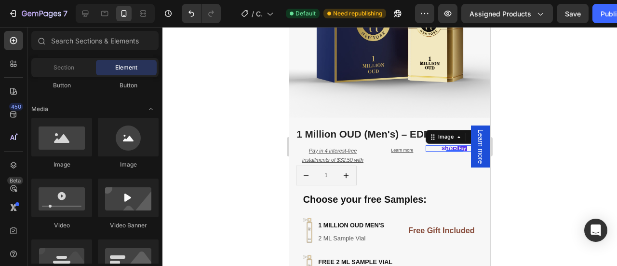
click at [443, 145] on img at bounding box center [455, 148] width 26 height 7
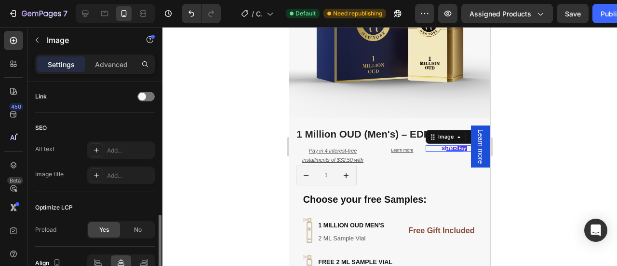
scroll to position [490, 0]
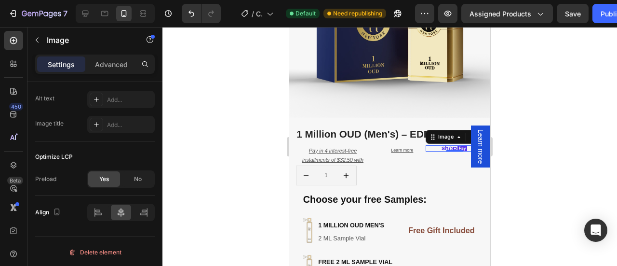
click at [522, 168] on div at bounding box center [389, 146] width 455 height 239
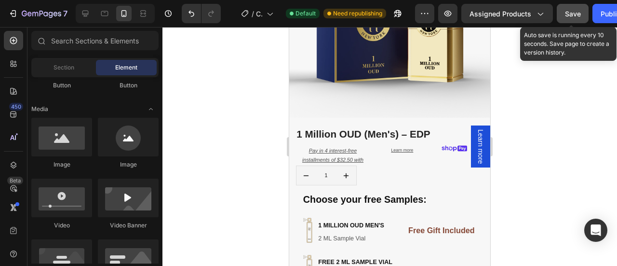
click at [561, 12] on button "Save" at bounding box center [573, 13] width 32 height 19
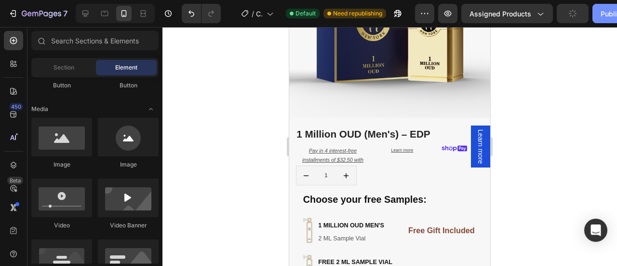
click at [604, 20] on button "Publish" at bounding box center [613, 13] width 41 height 19
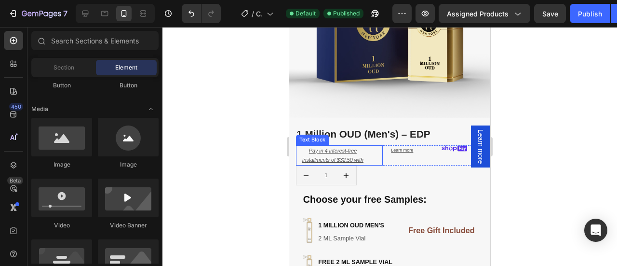
click at [366, 149] on div "Pay in 4 interest-free installments of $32.50 with" at bounding box center [339, 155] width 87 height 20
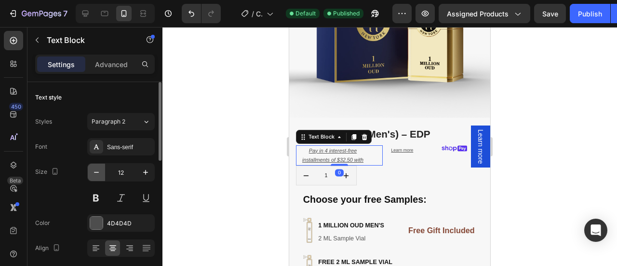
click at [93, 168] on icon "button" at bounding box center [97, 172] width 10 height 10
type input "11"
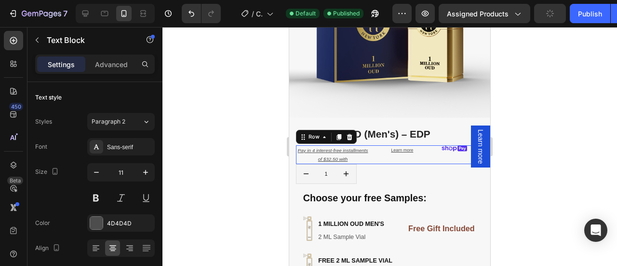
click at [393, 150] on div "Learn more ⁠⁠⁠⁠⁠⁠⁠ Text Block" at bounding box center [404, 154] width 29 height 19
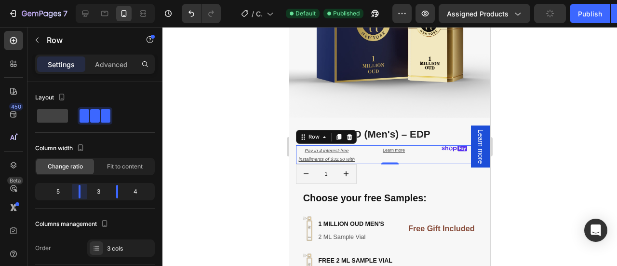
click at [90, 0] on body "7 Version history / Copy of Product Page - Jan 27, 00:44:31 Default Published P…" at bounding box center [308, 0] width 617 height 0
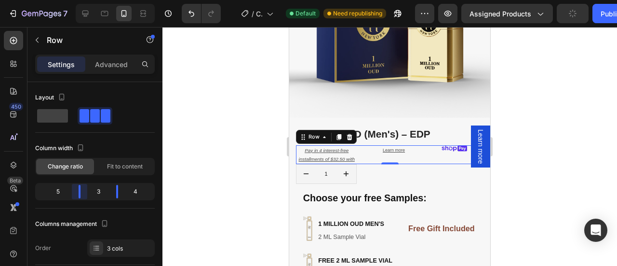
drag, startPoint x: 77, startPoint y: 194, endPoint x: 86, endPoint y: 194, distance: 8.7
click at [86, 0] on body "7 Version history / Copy of Product Page - Jan 27, 00:44:31 Default Need republ…" at bounding box center [308, 0] width 617 height 0
drag, startPoint x: 79, startPoint y: 194, endPoint x: 98, endPoint y: 196, distance: 19.8
click at [98, 0] on body "7 Version history / Copy of Product Page - Jan 27, 00:44:31 Default Need republ…" at bounding box center [308, 0] width 617 height 0
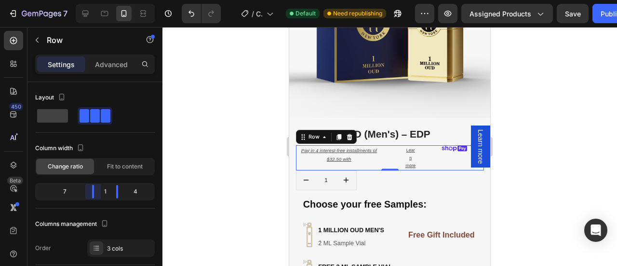
drag, startPoint x: 88, startPoint y: 191, endPoint x: 102, endPoint y: 190, distance: 14.1
click at [102, 0] on body "7 Version history / Copy of Product Page - Jan 27, 00:44:31 Default Need republ…" at bounding box center [308, 0] width 617 height 0
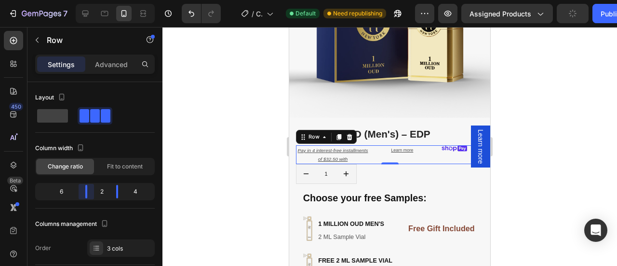
click at [93, 0] on body "7 Version history / Copy of Product Page - Jan 27, 00:44:31 Default Need republ…" at bounding box center [308, 0] width 617 height 0
click at [521, 158] on div at bounding box center [389, 146] width 455 height 239
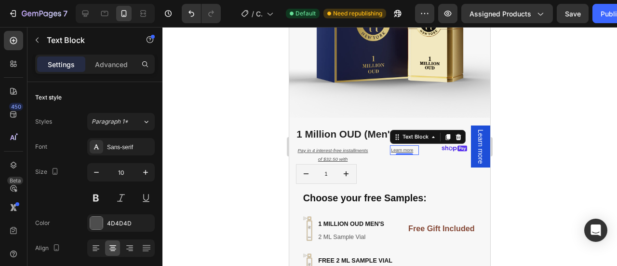
click at [395, 148] on u "Learn more" at bounding box center [402, 150] width 22 height 5
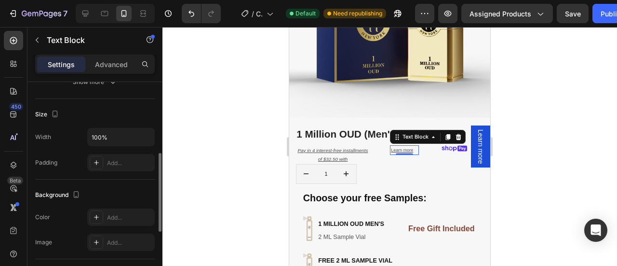
scroll to position [191, 0]
click at [105, 64] on p "Advanced" at bounding box center [111, 64] width 33 height 10
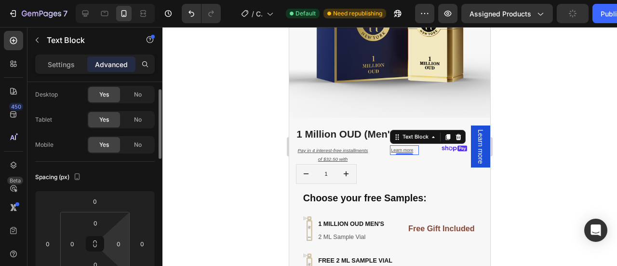
scroll to position [25, 0]
click at [96, 220] on input "0" at bounding box center [95, 223] width 19 height 14
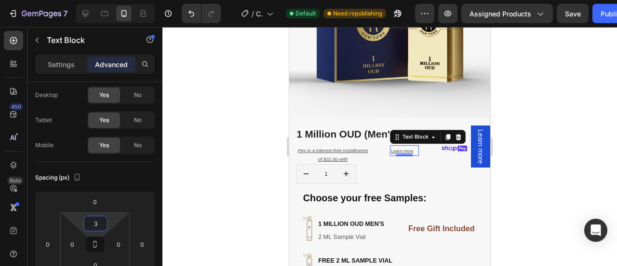
type input "3"
click at [455, 145] on img at bounding box center [455, 148] width 26 height 7
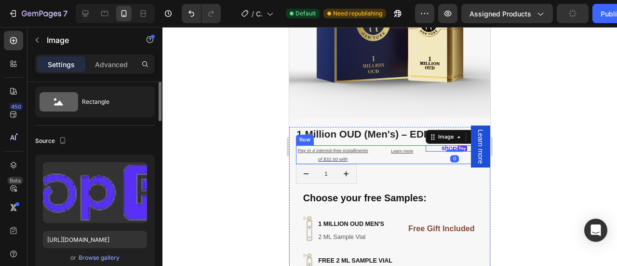
scroll to position [0, 0]
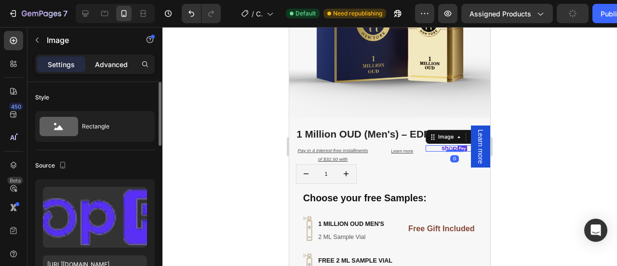
click at [117, 63] on p "Advanced" at bounding box center [111, 64] width 33 height 10
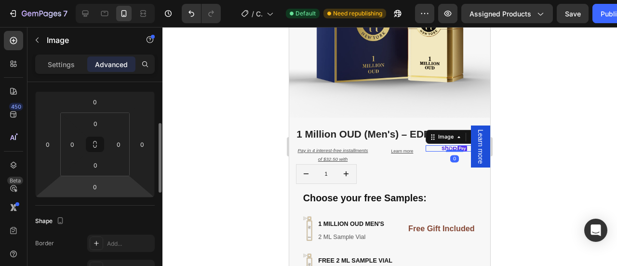
scroll to position [131, 0]
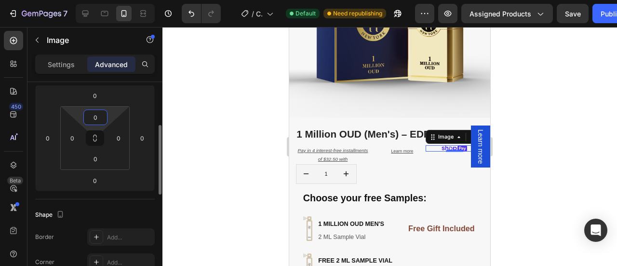
click at [93, 114] on input "0" at bounding box center [95, 117] width 19 height 14
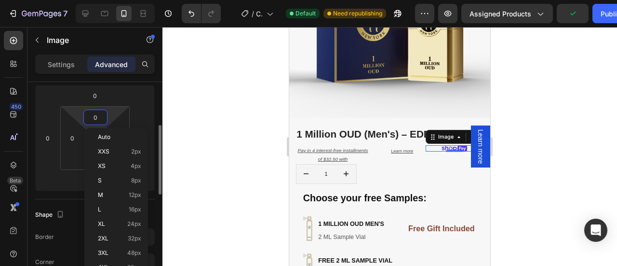
type input "3"
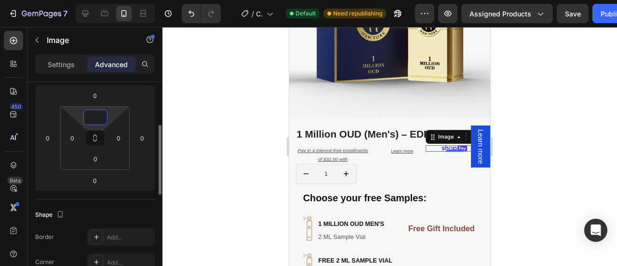
type input "4"
click at [582, 121] on div at bounding box center [389, 146] width 455 height 239
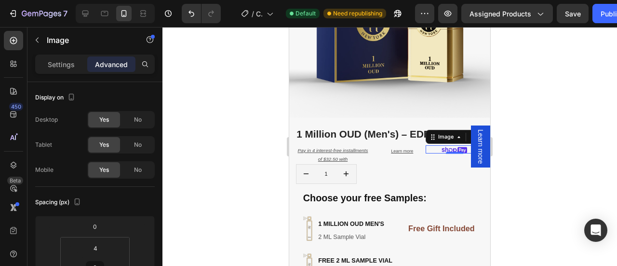
click at [445, 147] on img at bounding box center [455, 150] width 26 height 7
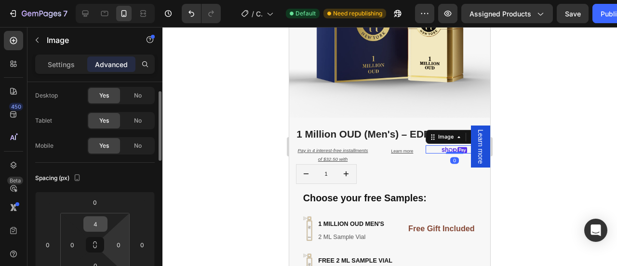
scroll to position [25, 0]
click at [93, 221] on input "4" at bounding box center [95, 223] width 19 height 14
type input "5"
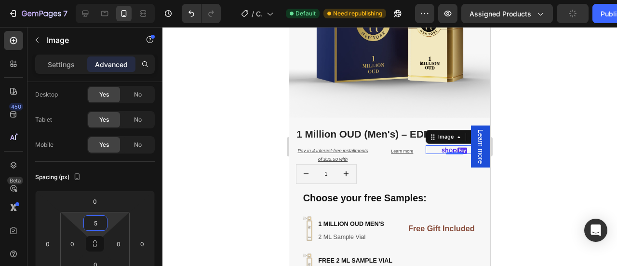
click at [502, 135] on div at bounding box center [389, 146] width 455 height 239
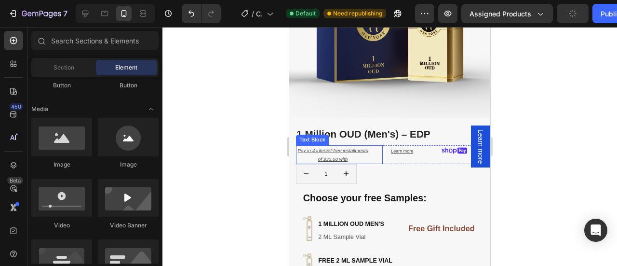
click at [367, 150] on div "Pay in 4 interest-free installments of $32.50 with" at bounding box center [339, 154] width 87 height 19
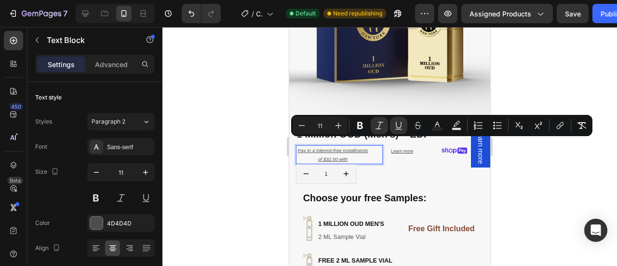
drag, startPoint x: 365, startPoint y: 153, endPoint x: 307, endPoint y: 141, distance: 59.0
click at [362, 128] on icon "Editor contextual toolbar" at bounding box center [360, 125] width 6 height 7
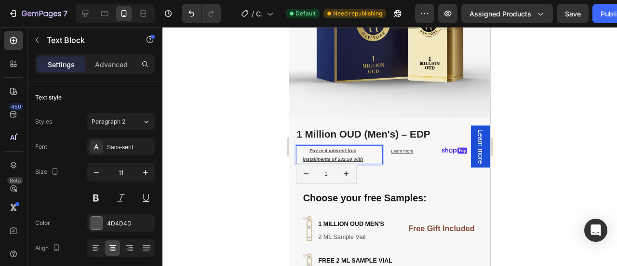
click at [572, 167] on div at bounding box center [389, 146] width 455 height 239
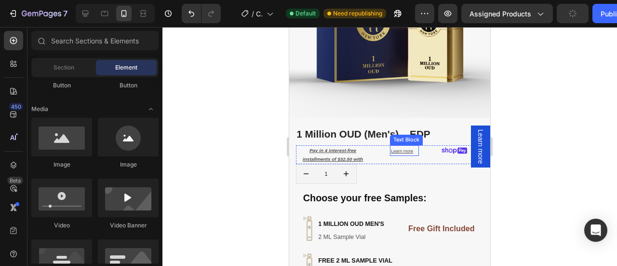
click at [405, 148] on div "Learn more ⁠⁠⁠⁠⁠⁠⁠" at bounding box center [404, 152] width 29 height 10
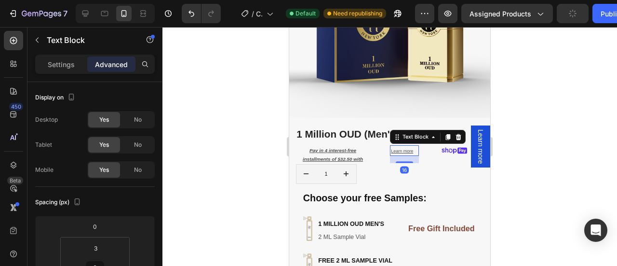
drag, startPoint x: 398, startPoint y: 147, endPoint x: 399, endPoint y: 155, distance: 7.8
click at [399, 161] on div at bounding box center [404, 162] width 17 height 2
type input "16"
click at [528, 141] on div at bounding box center [389, 146] width 455 height 239
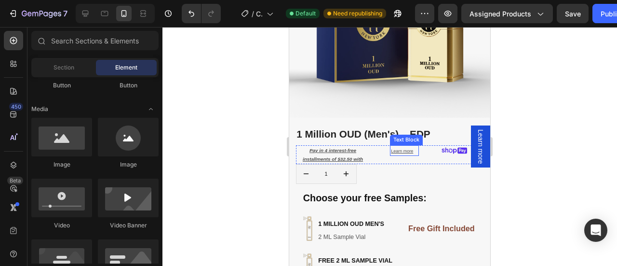
click at [397, 149] on u "Learn more" at bounding box center [402, 151] width 22 height 5
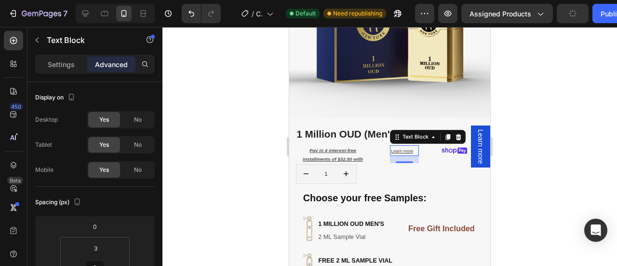
drag, startPoint x: 401, startPoint y: 152, endPoint x: 403, endPoint y: 143, distance: 9.9
click at [403, 145] on div "Learn more ⁠⁠⁠⁠⁠⁠⁠ Text Block 16" at bounding box center [404, 150] width 29 height 11
drag, startPoint x: 400, startPoint y: 154, endPoint x: 400, endPoint y: 147, distance: 7.2
click at [400, 154] on div at bounding box center [404, 155] width 17 height 2
type input "1"
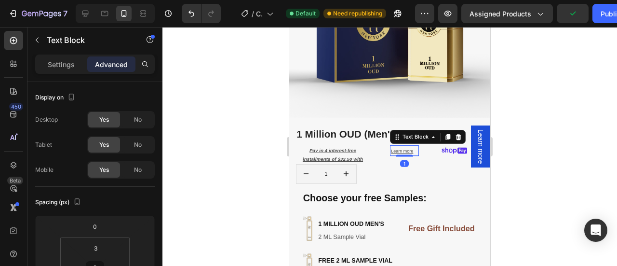
click at [539, 141] on div at bounding box center [389, 146] width 455 height 239
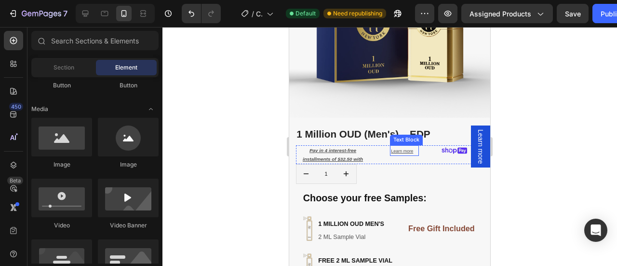
click at [411, 147] on div "Learn more ⁠⁠⁠⁠⁠⁠⁠" at bounding box center [404, 152] width 29 height 10
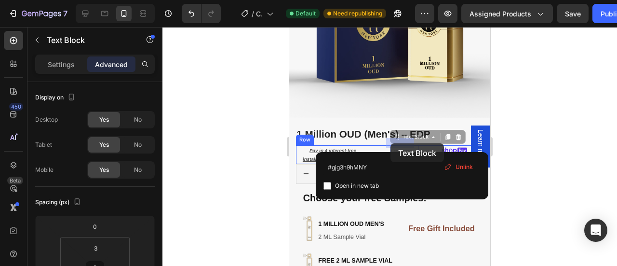
drag, startPoint x: 411, startPoint y: 146, endPoint x: 708, endPoint y: 181, distance: 299.1
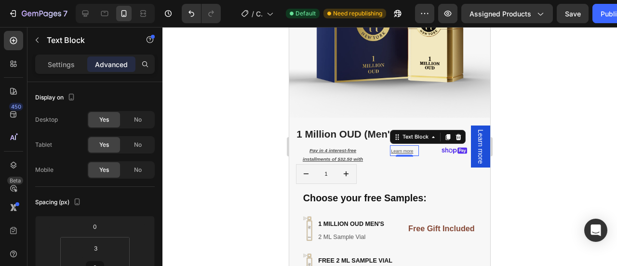
click at [532, 141] on div at bounding box center [389, 146] width 455 height 239
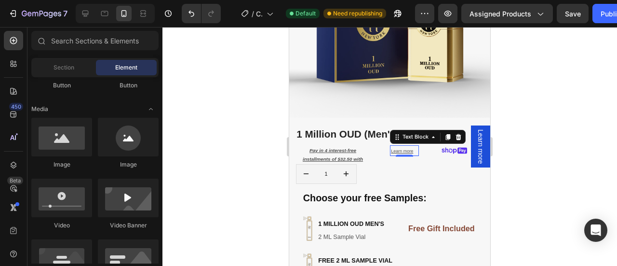
click at [410, 147] on div "Learn more ⁠⁠⁠⁠⁠⁠⁠" at bounding box center [404, 152] width 29 height 10
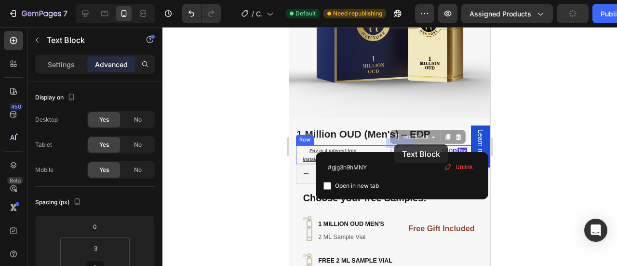
drag, startPoint x: 410, startPoint y: 145, endPoint x: 394, endPoint y: 144, distance: 15.4
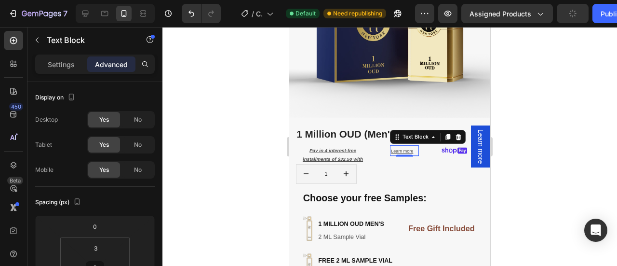
click at [535, 141] on div at bounding box center [389, 146] width 455 height 239
click at [411, 147] on div "Learn more" at bounding box center [404, 152] width 29 height 10
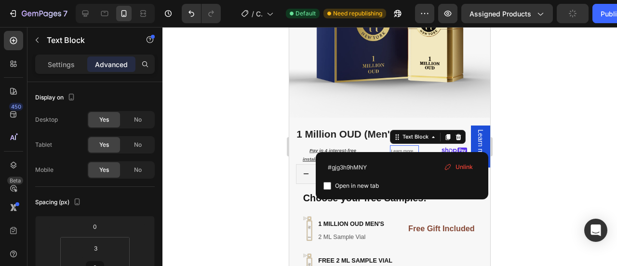
click at [411, 147] on div "Learn more" at bounding box center [404, 152] width 29 height 10
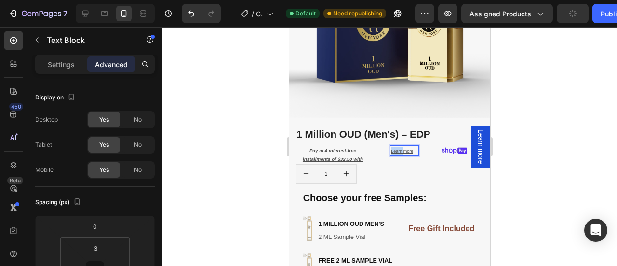
click at [411, 147] on div "Learn more" at bounding box center [404, 152] width 29 height 10
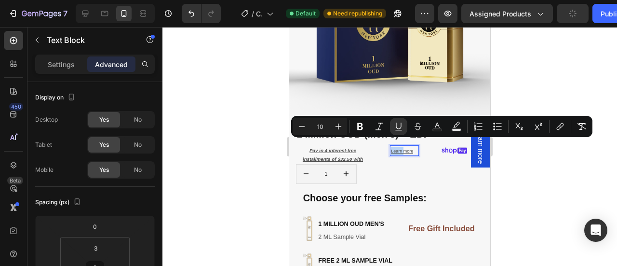
click at [411, 147] on div "Learn more" at bounding box center [404, 152] width 29 height 10
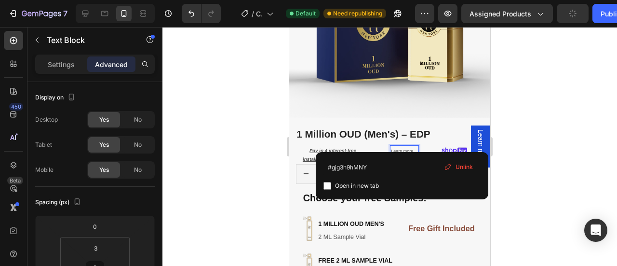
click at [411, 147] on div "Learn more ⁠⁠⁠⁠⁠⁠⁠" at bounding box center [404, 152] width 29 height 10
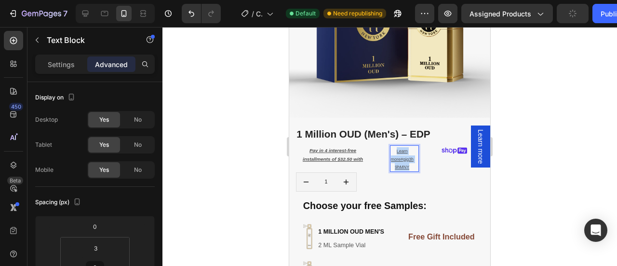
click at [411, 147] on div "Learn more#gjg3h9hMNY" at bounding box center [404, 159] width 29 height 25
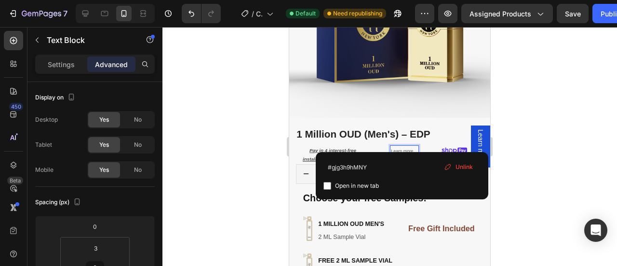
click at [526, 143] on div at bounding box center [389, 146] width 455 height 239
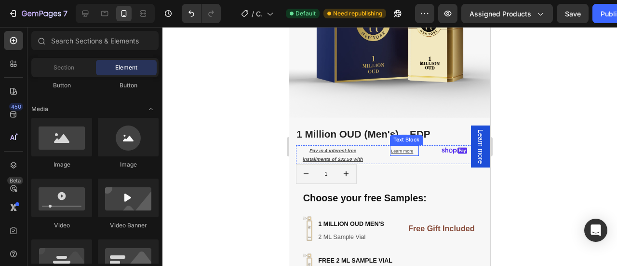
click at [406, 149] on u "Learn more" at bounding box center [402, 151] width 22 height 5
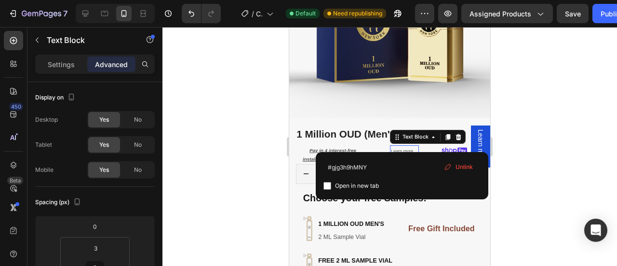
click at [411, 147] on div "Learn more" at bounding box center [404, 152] width 29 height 10
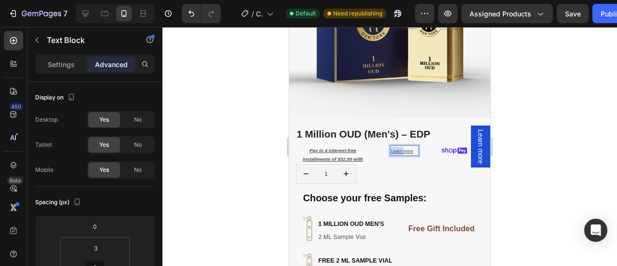
click at [411, 147] on div "Learn more" at bounding box center [404, 152] width 29 height 10
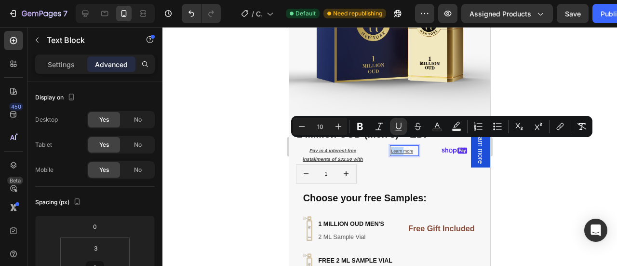
click at [409, 149] on u "Learn more" at bounding box center [402, 151] width 22 height 5
click at [411, 147] on div "Learn more" at bounding box center [404, 152] width 29 height 10
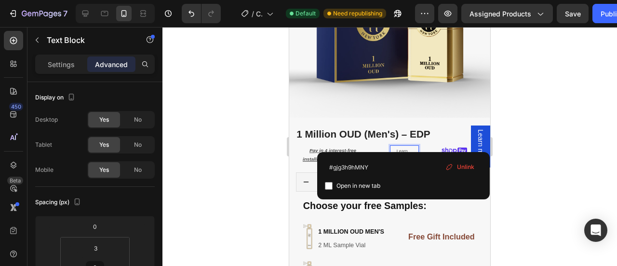
click at [411, 147] on div "Learn more#gjg3h9hMNY" at bounding box center [404, 159] width 29 height 25
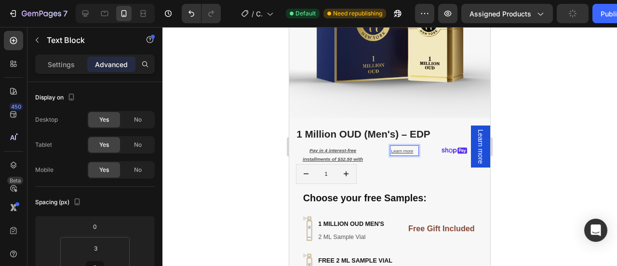
click at [549, 120] on div at bounding box center [389, 146] width 455 height 239
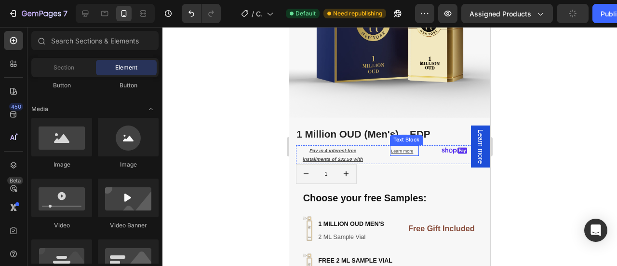
click at [402, 149] on u "Learn more" at bounding box center [402, 151] width 22 height 5
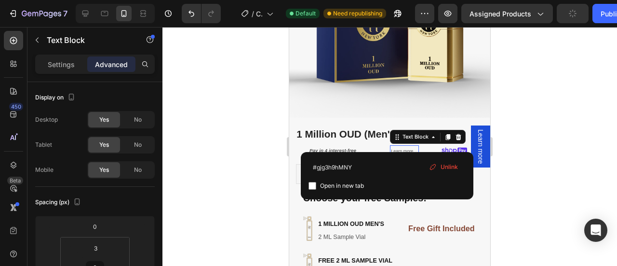
click at [402, 149] on u "Learn more" at bounding box center [402, 151] width 22 height 5
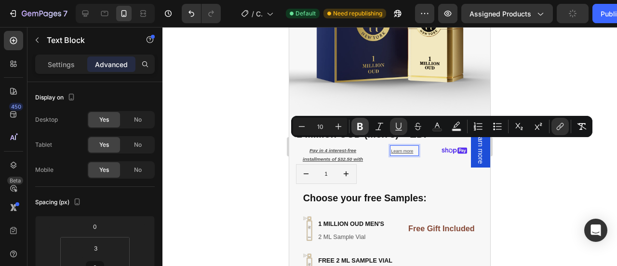
click at [356, 130] on icon "Editor contextual toolbar" at bounding box center [360, 127] width 10 height 10
click at [380, 126] on icon "Editor contextual toolbar" at bounding box center [380, 127] width 10 height 10
click at [575, 170] on div at bounding box center [389, 146] width 455 height 239
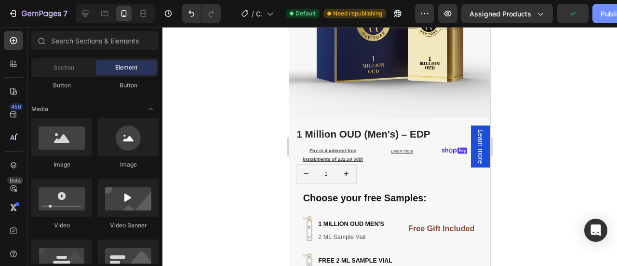
click at [607, 9] on div "Publish" at bounding box center [613, 14] width 24 height 10
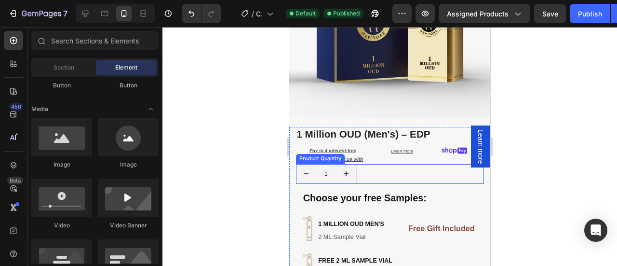
click at [364, 170] on div "1" at bounding box center [390, 174] width 188 height 20
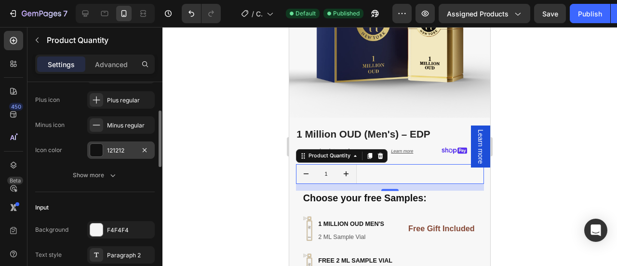
scroll to position [135, 0]
click at [94, 62] on div "Advanced" at bounding box center [111, 63] width 48 height 15
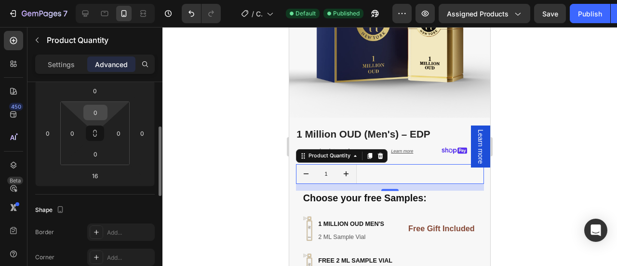
click at [102, 110] on input "0" at bounding box center [95, 112] width 19 height 14
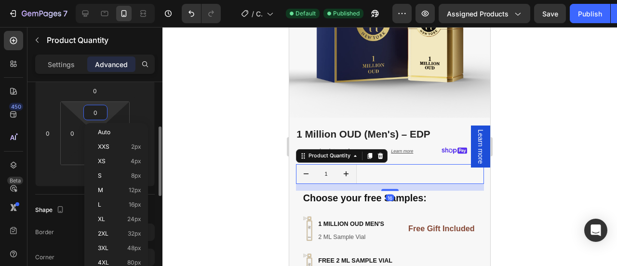
type input "5"
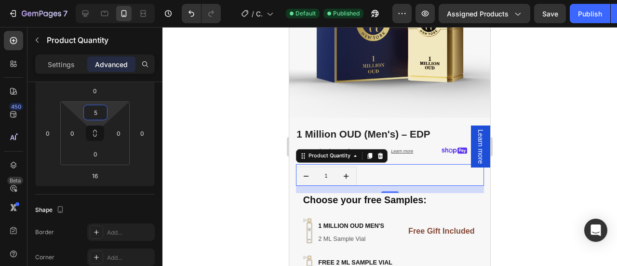
click at [532, 103] on div at bounding box center [389, 146] width 455 height 239
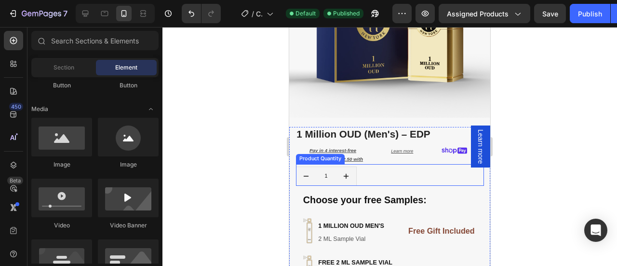
click at [367, 170] on div "1" at bounding box center [390, 176] width 188 height 20
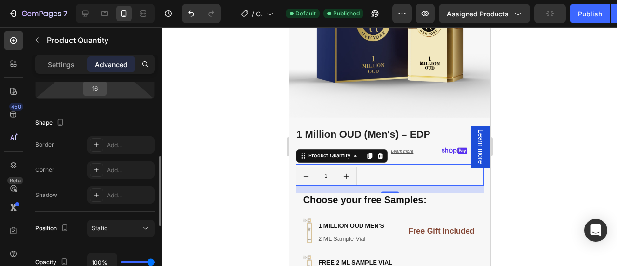
scroll to position [223, 0]
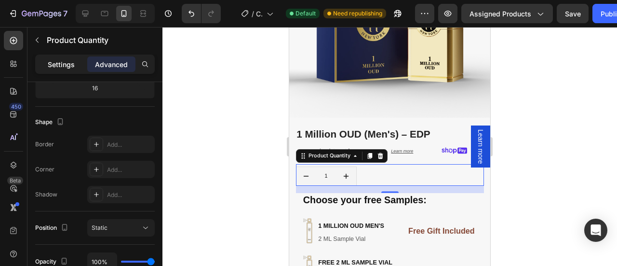
click at [64, 63] on p "Settings" at bounding box center [61, 64] width 27 height 10
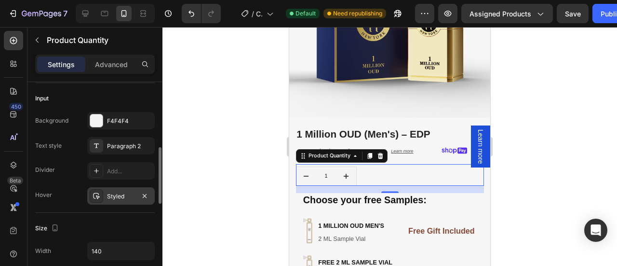
scroll to position [244, 0]
click at [130, 193] on div "Styled" at bounding box center [121, 195] width 28 height 9
click at [69, 200] on div "Hover Styled" at bounding box center [95, 195] width 120 height 17
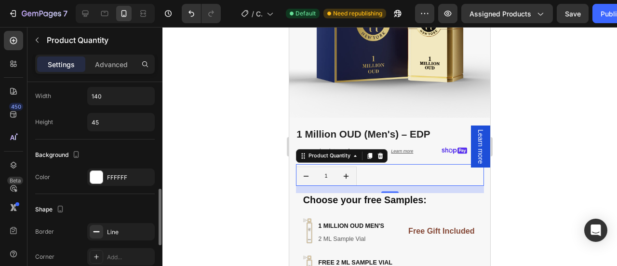
scroll to position [399, 0]
click at [95, 175] on div at bounding box center [96, 176] width 13 height 13
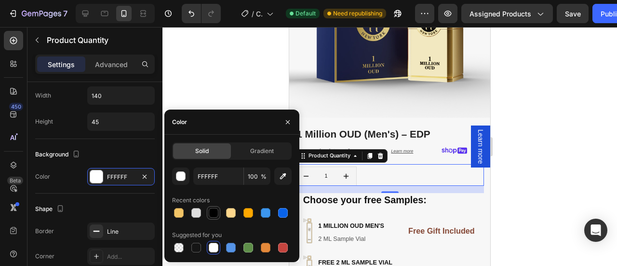
click at [212, 215] on div at bounding box center [214, 213] width 10 height 10
type input "000000"
click at [526, 168] on div at bounding box center [389, 146] width 455 height 239
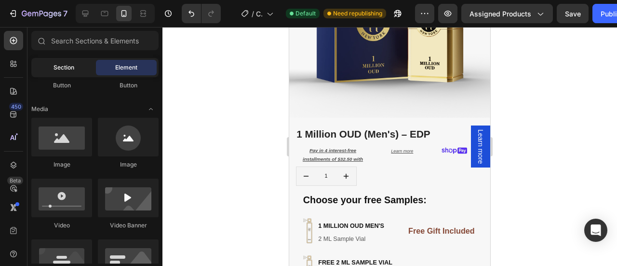
click at [66, 67] on span "Section" at bounding box center [64, 67] width 21 height 9
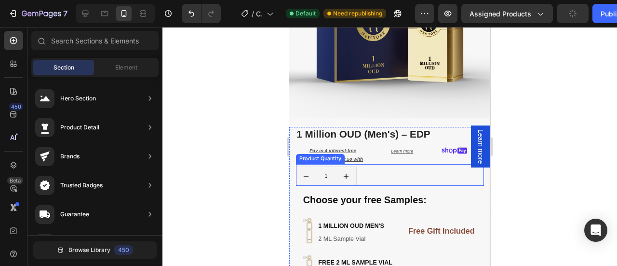
click at [376, 173] on div "1" at bounding box center [390, 176] width 188 height 20
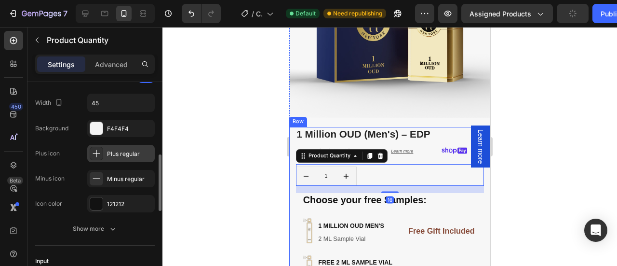
scroll to position [130, 0]
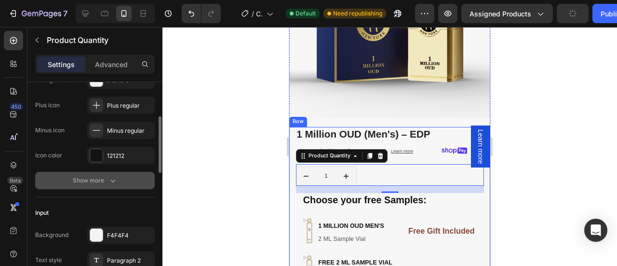
click at [98, 176] on div "Show more" at bounding box center [95, 181] width 45 height 10
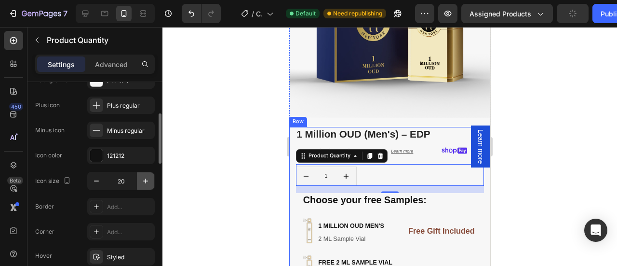
scroll to position [130, 0]
click at [146, 180] on icon "button" at bounding box center [145, 180] width 5 height 5
click at [95, 180] on icon "button" at bounding box center [96, 180] width 5 height 1
type input "20"
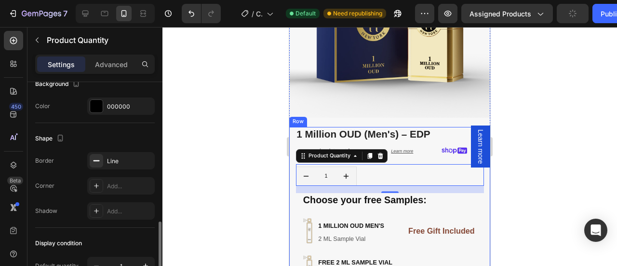
scroll to position [577, 0]
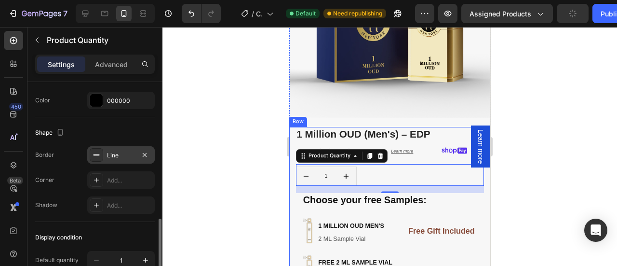
click at [98, 157] on div at bounding box center [97, 155] width 14 height 14
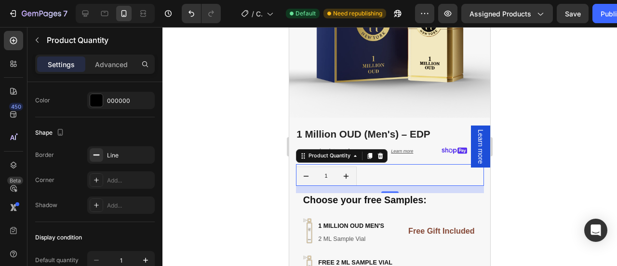
click at [534, 168] on div at bounding box center [389, 146] width 455 height 239
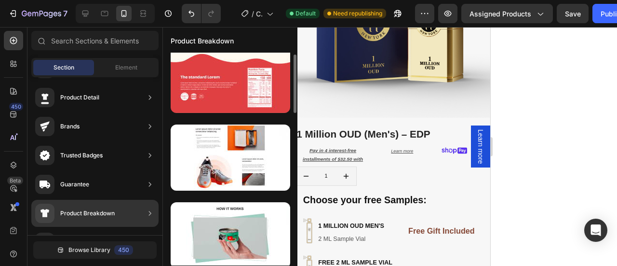
scroll to position [9, 0]
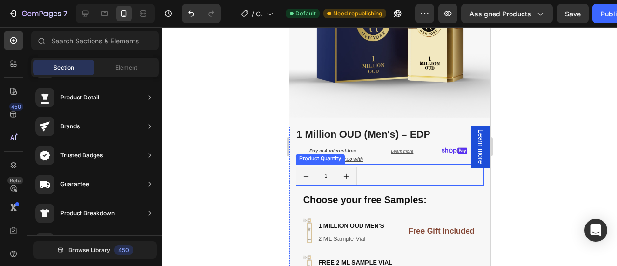
click at [393, 166] on div "1" at bounding box center [390, 176] width 188 height 20
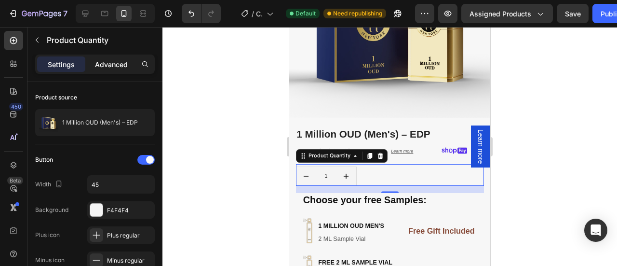
click at [93, 61] on div "Advanced" at bounding box center [111, 63] width 48 height 15
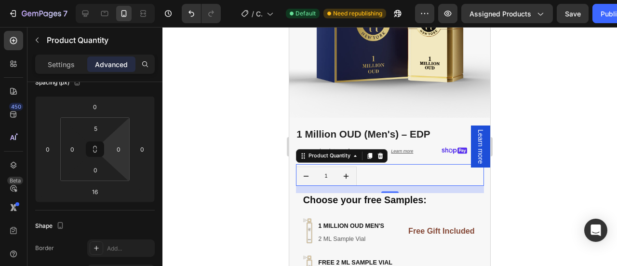
scroll to position [243, 0]
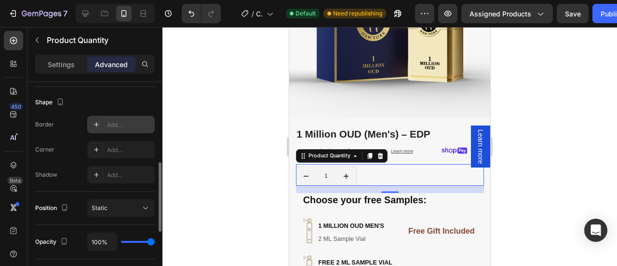
click at [93, 121] on icon at bounding box center [97, 125] width 8 height 8
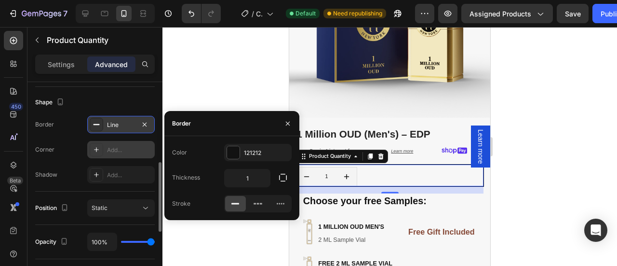
click at [98, 148] on icon at bounding box center [97, 150] width 8 height 8
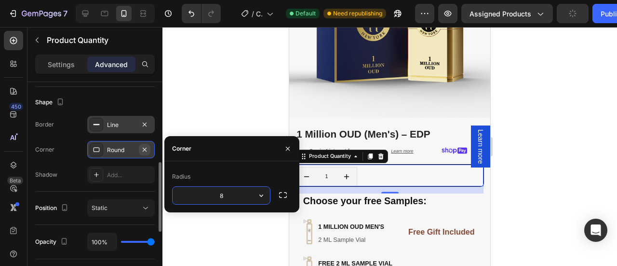
click at [144, 150] on icon "button" at bounding box center [145, 150] width 8 height 8
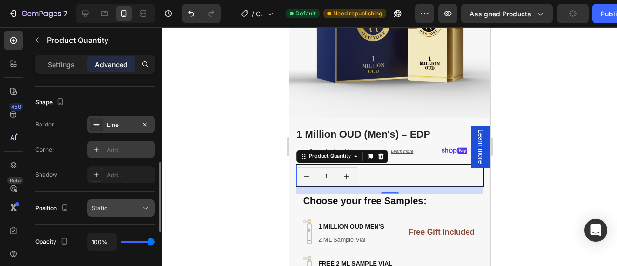
click at [122, 212] on button "Static" at bounding box center [121, 207] width 68 height 17
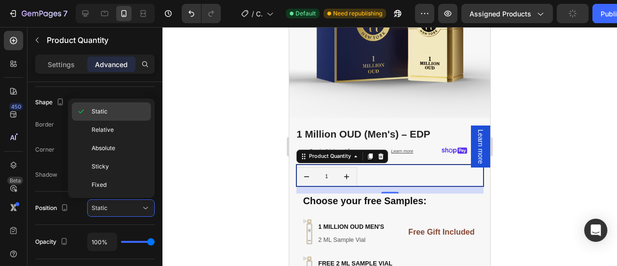
click at [103, 110] on span "Static" at bounding box center [100, 111] width 16 height 9
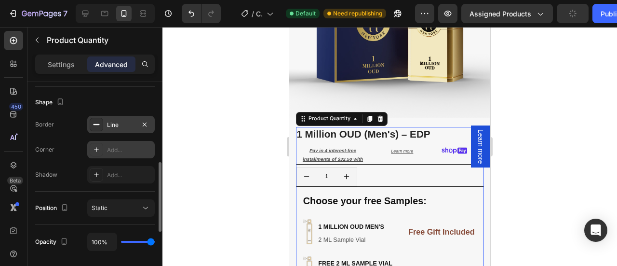
type input "29%"
type input "29"
click at [132, 241] on input "range" at bounding box center [138, 242] width 34 height 2
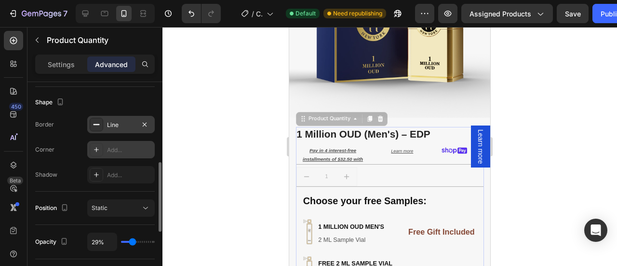
type input "28%"
type input "28"
type input "72%"
type input "72"
type input "83%"
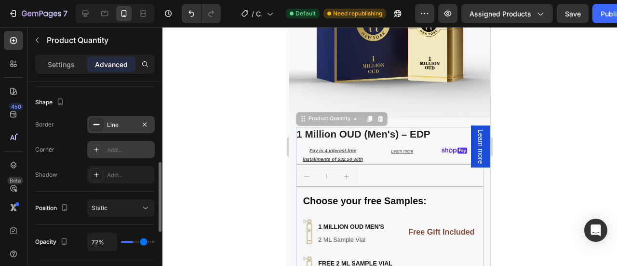
type input "83"
type input "94%"
type input "94"
type input "100%"
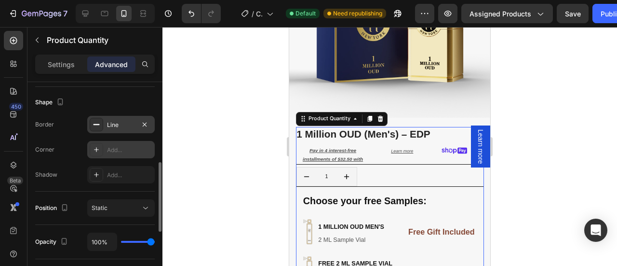
drag, startPoint x: 131, startPoint y: 240, endPoint x: 156, endPoint y: 240, distance: 25.6
type input "100"
click at [155, 241] on input "range" at bounding box center [138, 242] width 34 height 2
click at [97, 126] on icon at bounding box center [97, 125] width 8 height 8
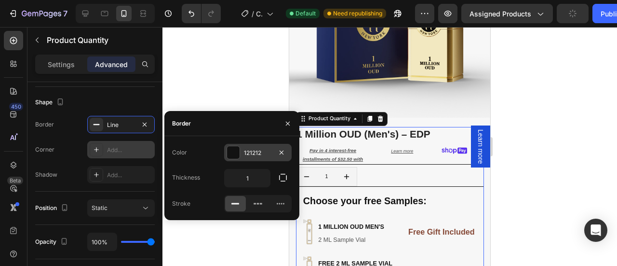
click at [234, 157] on div at bounding box center [233, 152] width 13 height 13
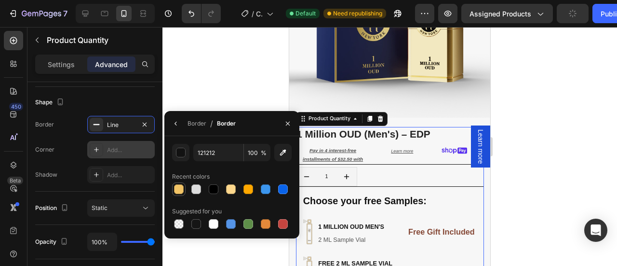
click at [178, 187] on div at bounding box center [179, 189] width 10 height 10
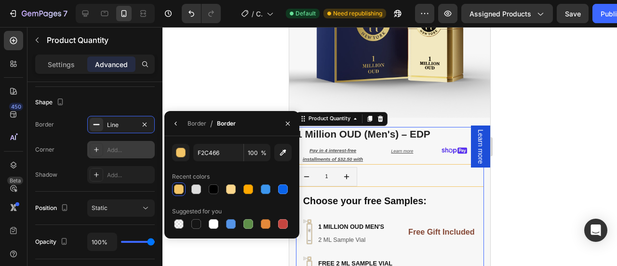
click at [180, 190] on div at bounding box center [179, 189] width 10 height 10
click at [216, 190] on div at bounding box center [214, 189] width 10 height 10
type input "000000"
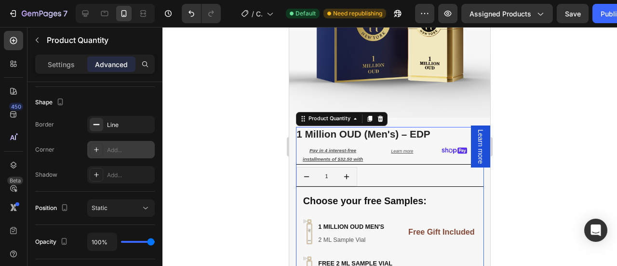
click at [543, 147] on div at bounding box center [389, 146] width 455 height 239
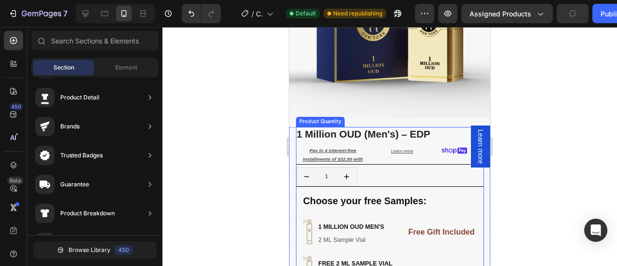
click at [349, 175] on button "increment" at bounding box center [347, 176] width 20 height 19
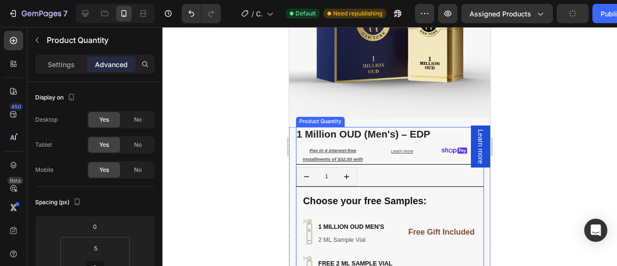
type input "2"
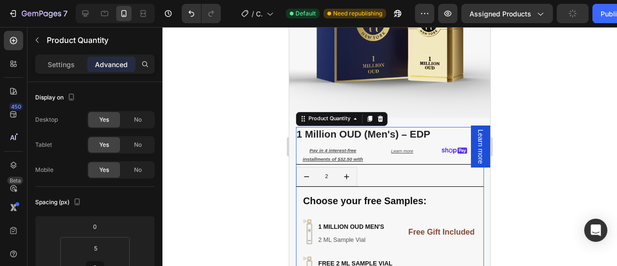
click at [379, 174] on div "2" at bounding box center [390, 177] width 187 height 20
click at [56, 66] on p "Settings" at bounding box center [61, 64] width 27 height 10
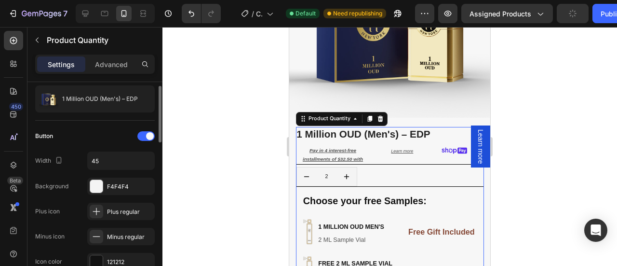
scroll to position [26, 0]
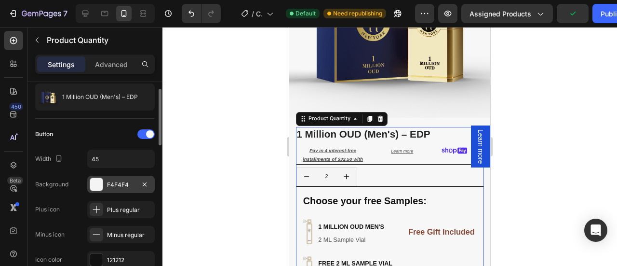
click at [96, 185] on div at bounding box center [96, 184] width 13 height 13
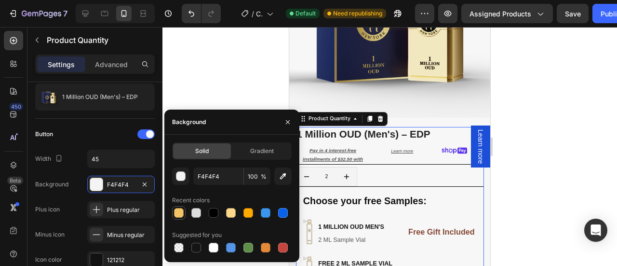
click at [176, 211] on div at bounding box center [179, 213] width 10 height 10
type input "F2C466"
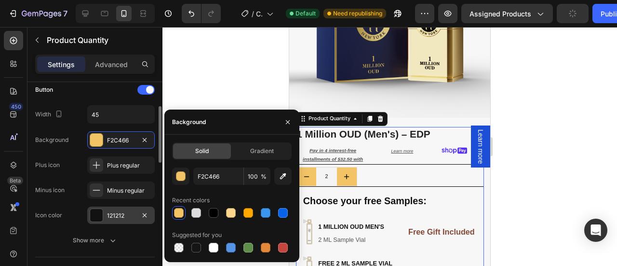
scroll to position [77, 0]
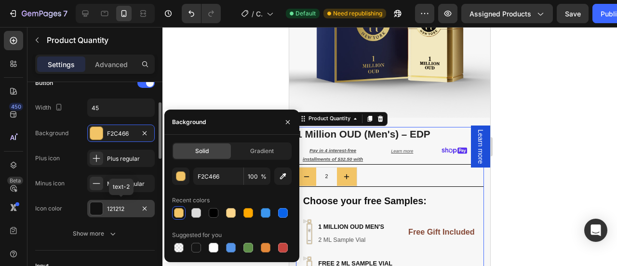
click at [95, 205] on div at bounding box center [96, 208] width 13 height 13
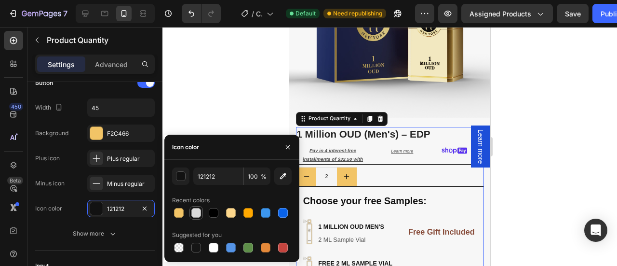
click at [196, 210] on div at bounding box center [196, 213] width 10 height 10
click at [211, 216] on div at bounding box center [214, 213] width 10 height 10
type input "000000"
click at [550, 135] on div at bounding box center [389, 146] width 455 height 239
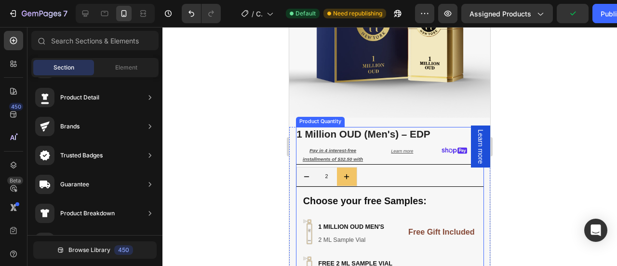
click at [305, 173] on icon "decrement" at bounding box center [306, 176] width 9 height 9
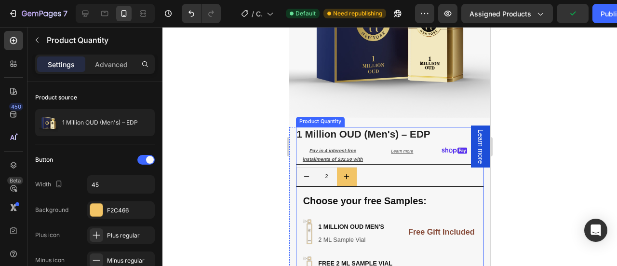
type input "1"
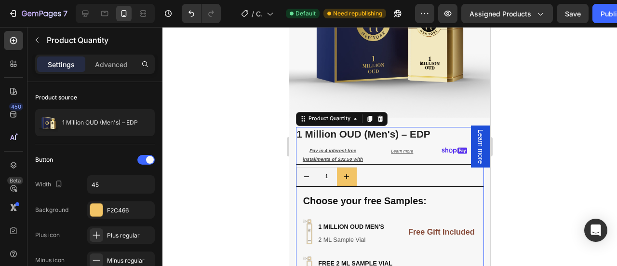
click at [304, 172] on icon "decrement" at bounding box center [306, 176] width 9 height 9
click at [537, 145] on div at bounding box center [389, 146] width 455 height 239
click at [398, 173] on div "1" at bounding box center [390, 177] width 187 height 20
click at [389, 170] on div "1" at bounding box center [390, 177] width 187 height 20
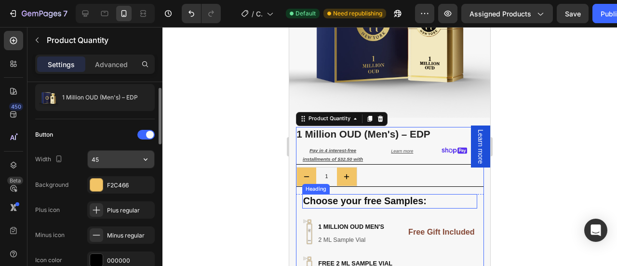
scroll to position [27, 0]
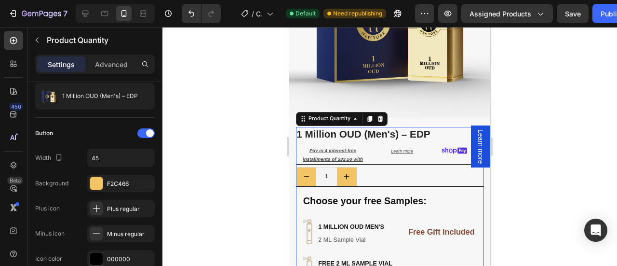
click at [409, 172] on div "1" at bounding box center [390, 177] width 187 height 20
click at [585, 183] on div at bounding box center [389, 146] width 455 height 239
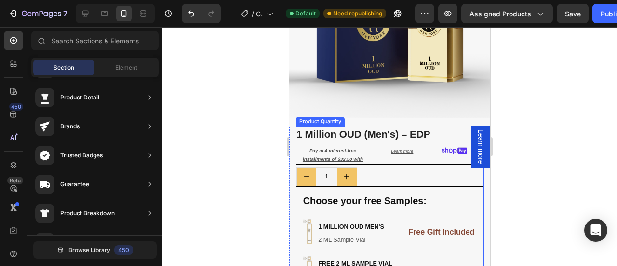
click at [411, 169] on div "1" at bounding box center [390, 177] width 187 height 20
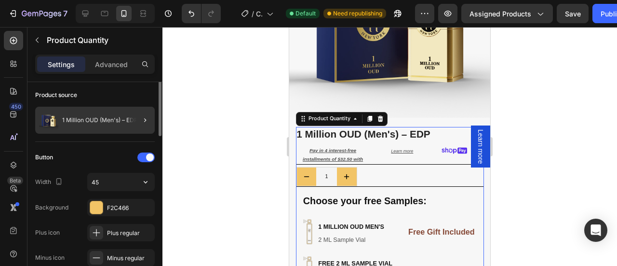
scroll to position [0, 0]
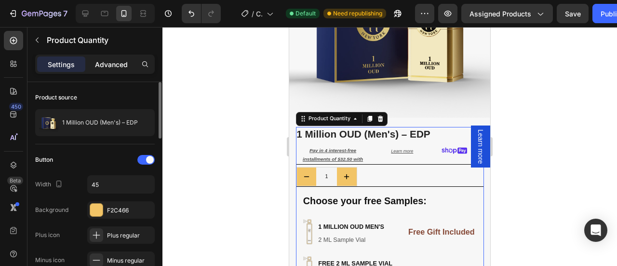
click at [102, 57] on div "Advanced" at bounding box center [111, 63] width 48 height 15
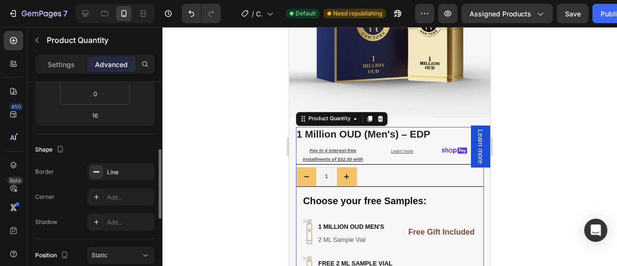
scroll to position [199, 0]
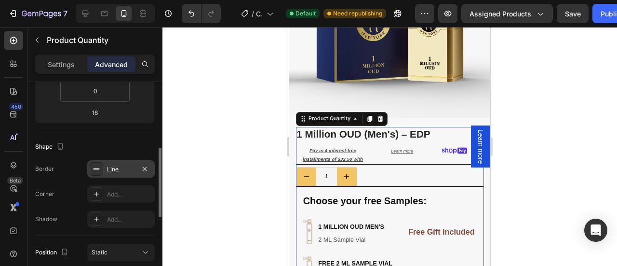
click at [95, 169] on icon at bounding box center [97, 169] width 8 height 8
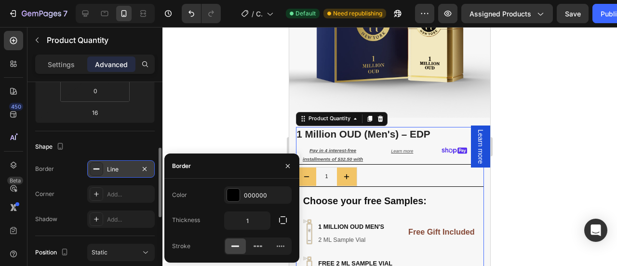
scroll to position [199, 0]
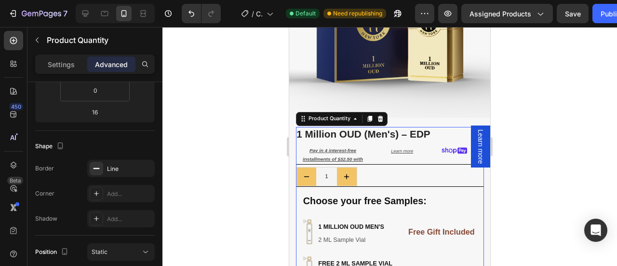
click at [523, 169] on div at bounding box center [389, 146] width 455 height 239
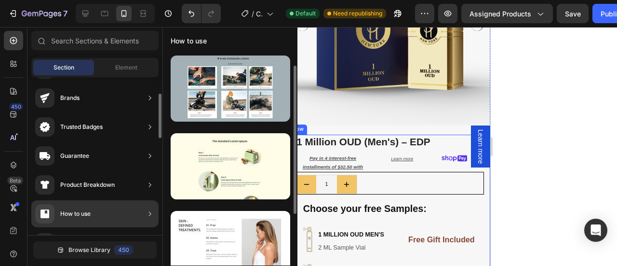
scroll to position [145, 0]
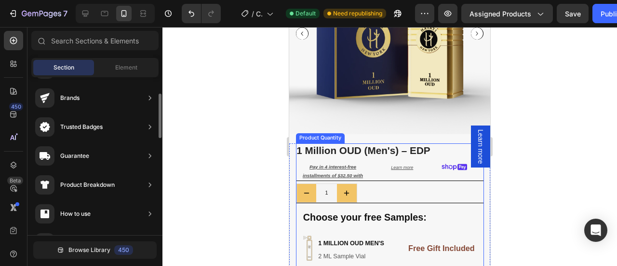
click at [399, 183] on div "1" at bounding box center [390, 193] width 187 height 20
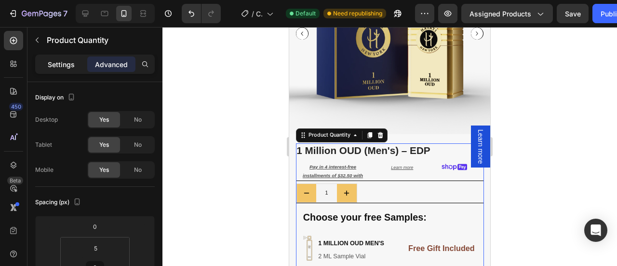
click at [61, 64] on p "Settings" at bounding box center [61, 64] width 27 height 10
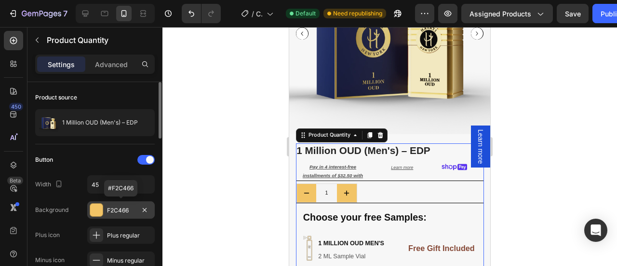
click at [99, 209] on div at bounding box center [96, 209] width 13 height 13
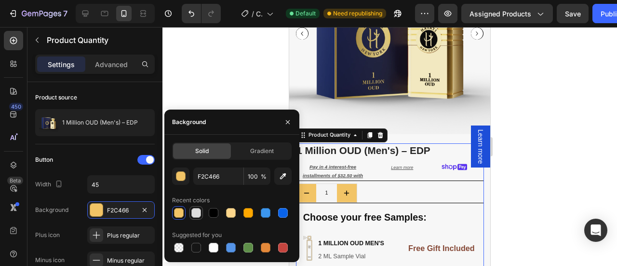
click at [200, 213] on div at bounding box center [196, 213] width 10 height 10
click at [210, 249] on div at bounding box center [214, 248] width 10 height 10
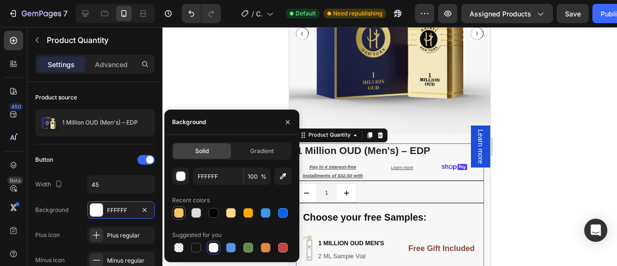
click at [178, 211] on div at bounding box center [179, 213] width 10 height 10
click at [178, 249] on div at bounding box center [179, 248] width 10 height 10
type input "000000"
type input "0"
click at [211, 247] on div at bounding box center [214, 248] width 10 height 10
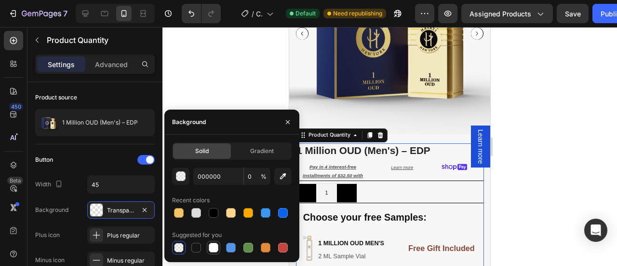
type input "FFFFFF"
type input "100"
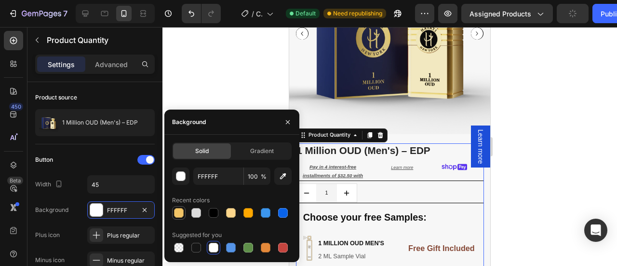
click at [181, 213] on div at bounding box center [179, 213] width 10 height 10
type input "F2C466"
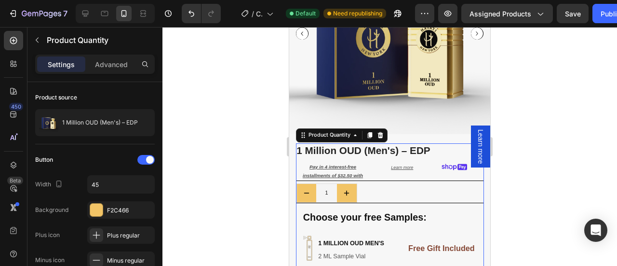
click at [374, 186] on div "1" at bounding box center [390, 193] width 187 height 20
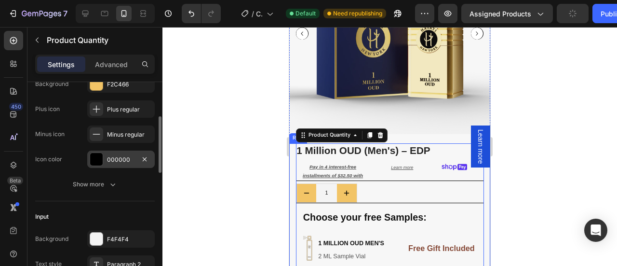
scroll to position [126, 0]
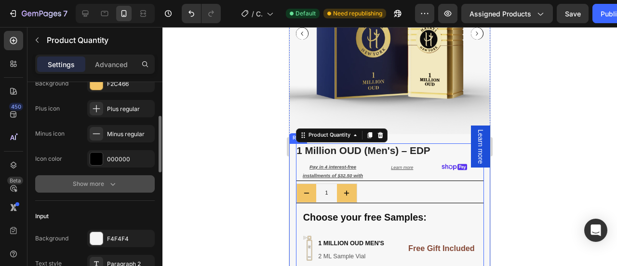
click at [105, 183] on div "Show more" at bounding box center [95, 184] width 45 height 10
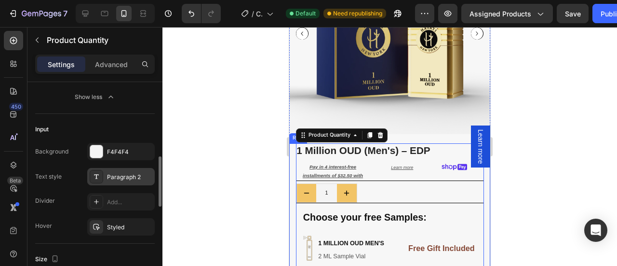
scroll to position [315, 0]
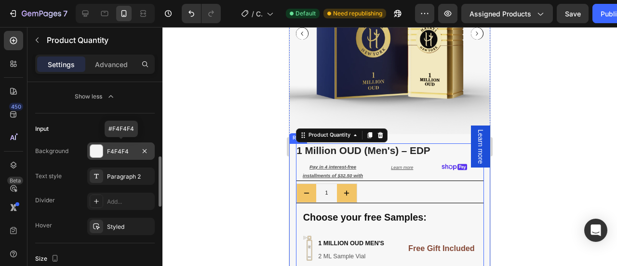
click at [98, 151] on div at bounding box center [96, 151] width 13 height 13
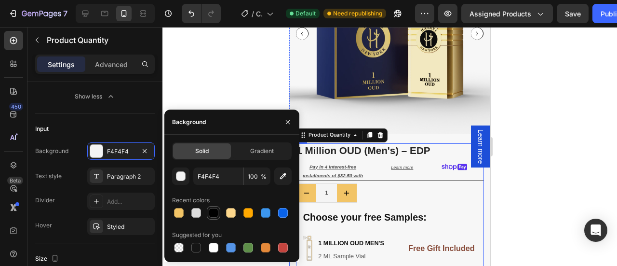
click at [217, 213] on div at bounding box center [214, 213] width 10 height 10
click at [211, 246] on div at bounding box center [214, 248] width 10 height 10
type input "FFFFFF"
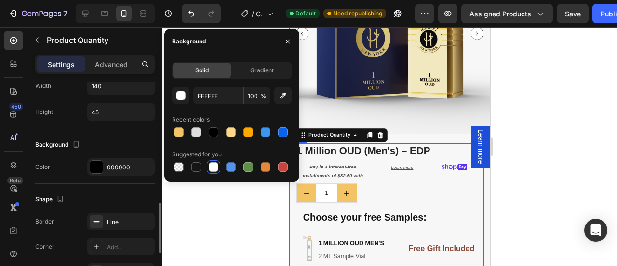
scroll to position [511, 0]
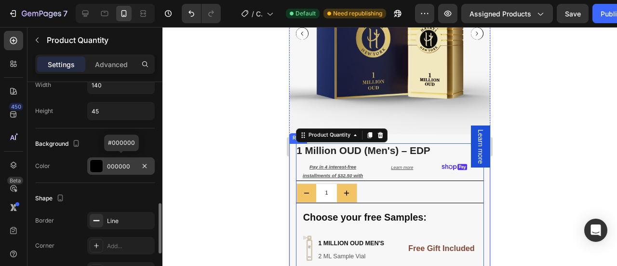
click at [97, 171] on div "000000" at bounding box center [121, 165] width 68 height 17
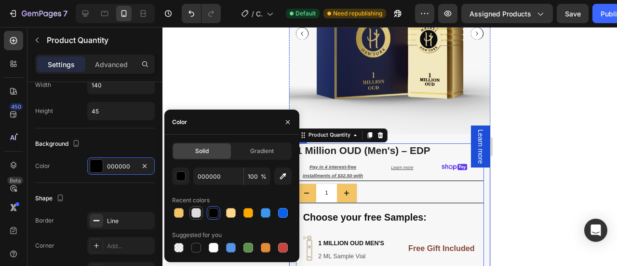
click at [194, 216] on div at bounding box center [196, 213] width 10 height 10
click at [215, 217] on div at bounding box center [214, 213] width 10 height 10
type input "000000"
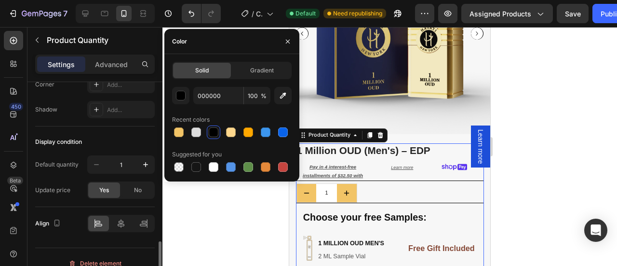
scroll to position [682, 0]
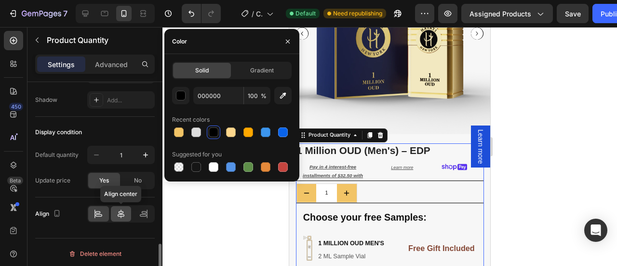
click at [120, 213] on icon at bounding box center [121, 214] width 10 height 10
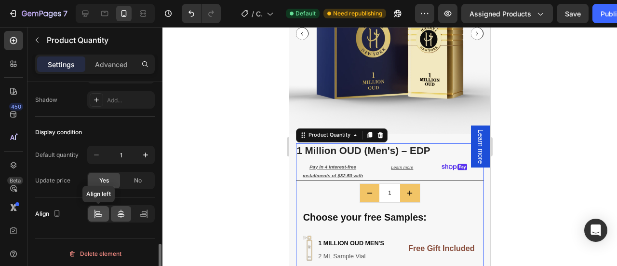
click at [102, 206] on div at bounding box center [98, 213] width 21 height 15
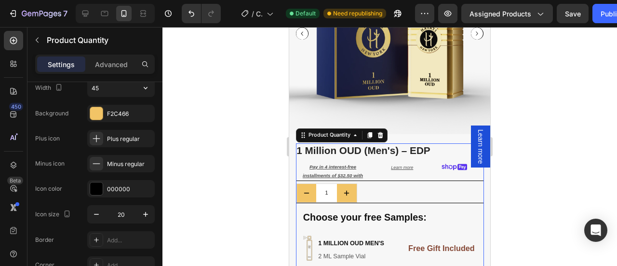
scroll to position [0, 0]
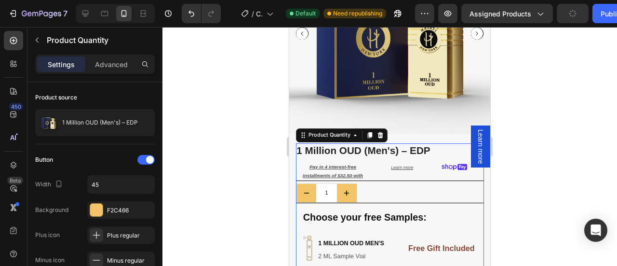
click at [533, 141] on div at bounding box center [389, 146] width 455 height 239
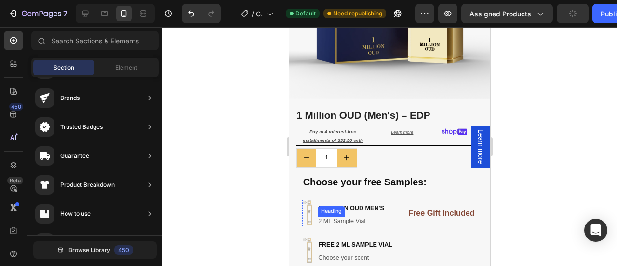
scroll to position [183, 0]
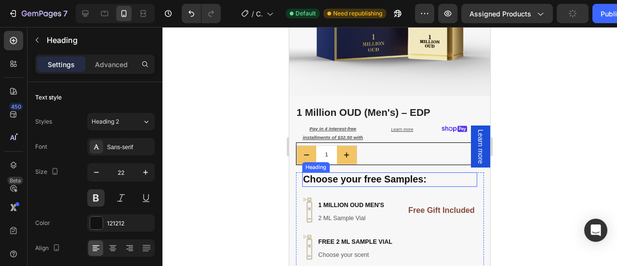
click at [368, 172] on h2 "Choose your free Samples:" at bounding box center [389, 179] width 175 height 14
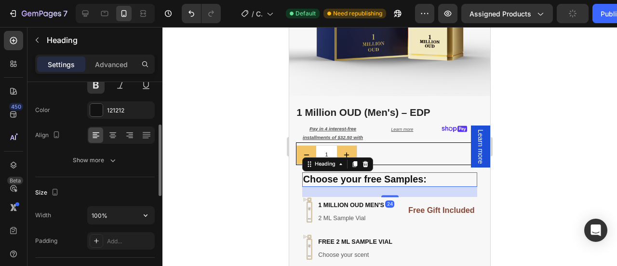
scroll to position [119, 0]
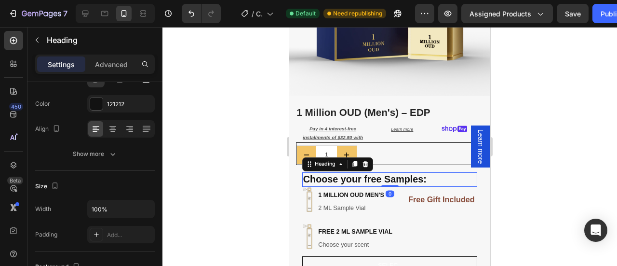
drag, startPoint x: 384, startPoint y: 188, endPoint x: 384, endPoint y: 175, distance: 12.5
click at [384, 175] on div "Choose your free Samples: Heading 0" at bounding box center [389, 179] width 175 height 14
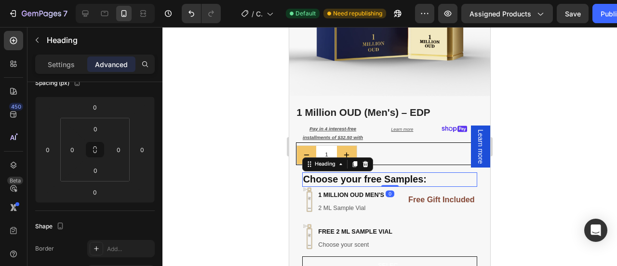
click at [553, 168] on div at bounding box center [389, 146] width 455 height 239
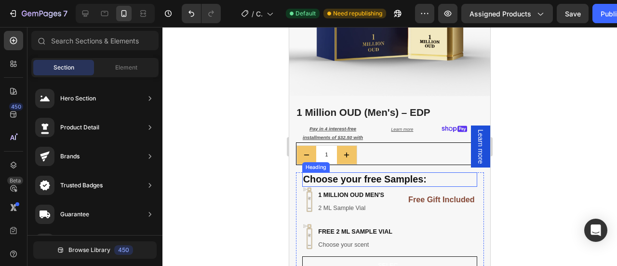
click at [392, 172] on h2 "Choose your free Samples:" at bounding box center [389, 179] width 175 height 14
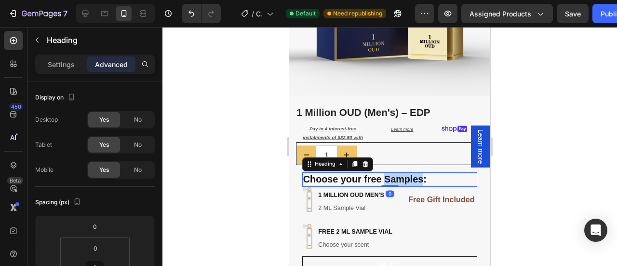
click at [392, 172] on h2 "Choose your free Samples:" at bounding box center [389, 179] width 175 height 14
click at [392, 173] on p "Choose your free Samples:" at bounding box center [376, 179] width 147 height 13
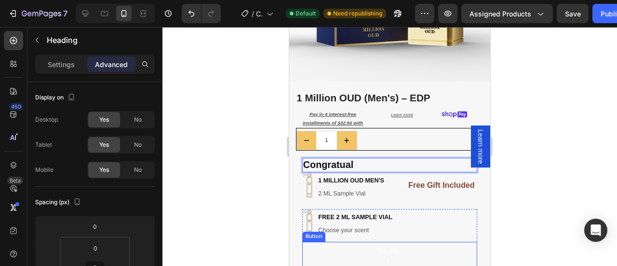
scroll to position [196, 0]
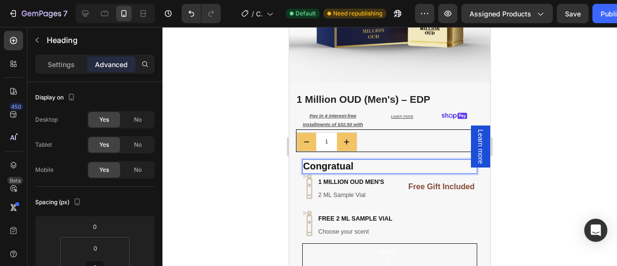
click at [347, 160] on p "Congratual" at bounding box center [376, 166] width 147 height 13
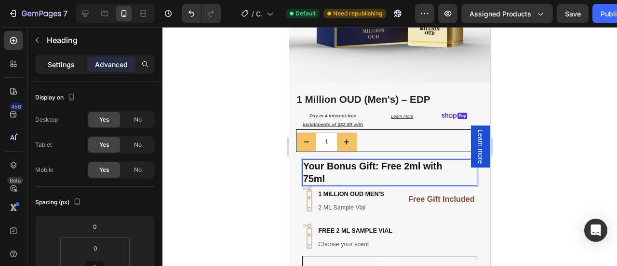
click at [55, 66] on p "Settings" at bounding box center [61, 64] width 27 height 10
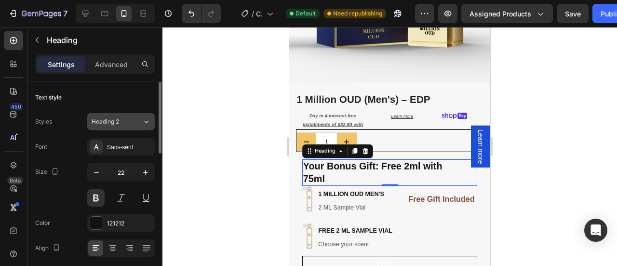
click at [121, 115] on button "Heading 2" at bounding box center [121, 121] width 68 height 17
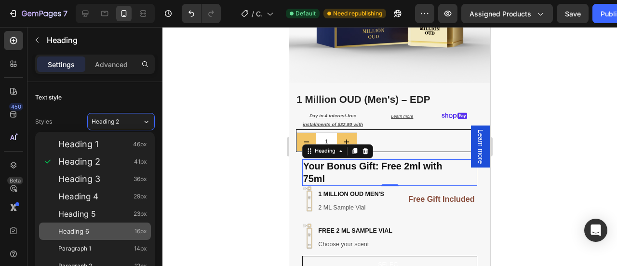
click at [89, 229] on div "Heading 6 16px" at bounding box center [102, 231] width 89 height 10
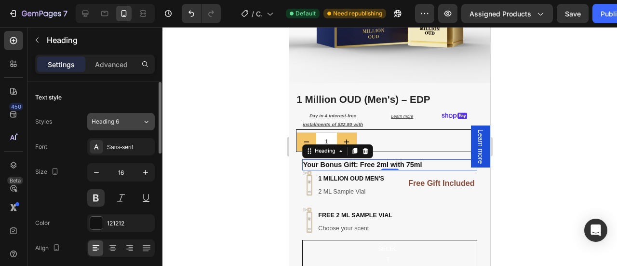
click at [132, 119] on div "Heading 6" at bounding box center [117, 121] width 51 height 9
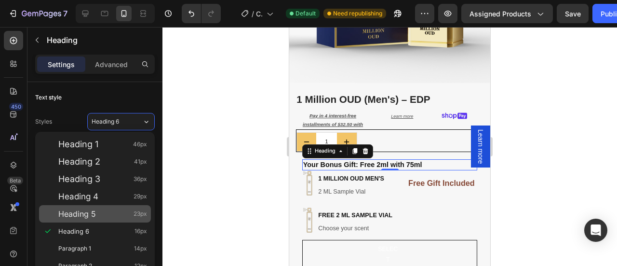
click at [89, 216] on span "Heading 5" at bounding box center [77, 214] width 38 height 10
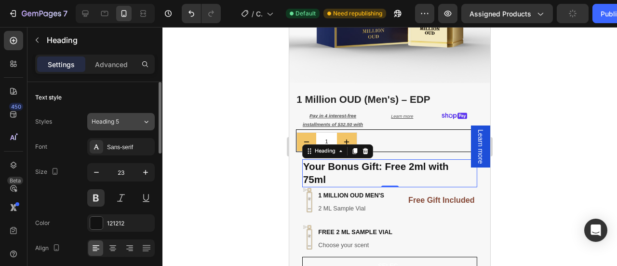
click at [138, 125] on button "Heading 5" at bounding box center [121, 121] width 68 height 17
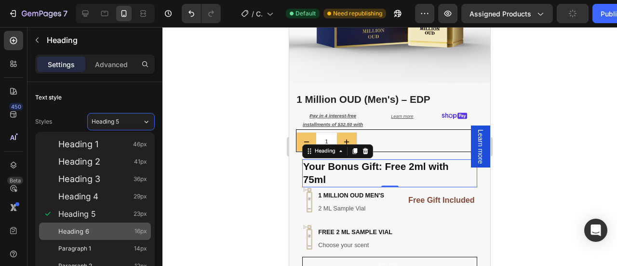
click at [92, 230] on div "Heading 6 16px" at bounding box center [102, 231] width 89 height 10
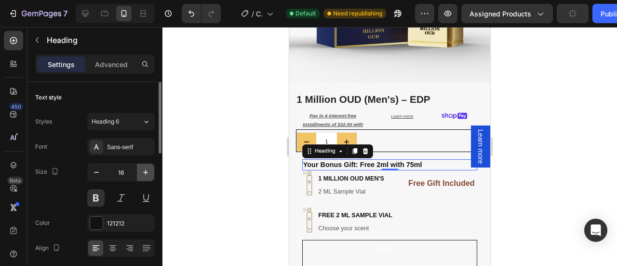
click at [143, 169] on icon "button" at bounding box center [146, 172] width 10 height 10
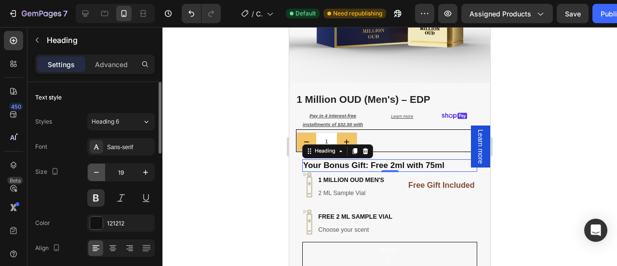
click at [92, 174] on icon "button" at bounding box center [97, 172] width 10 height 10
type input "18"
click at [418, 160] on p "Your Bonus Gift: Free 2ml with 75ml" at bounding box center [376, 165] width 147 height 10
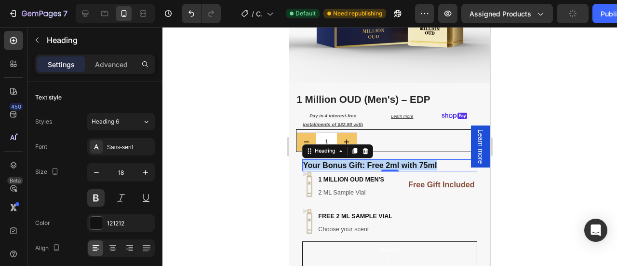
click at [418, 160] on p "Your Bonus Gift: Free 2ml with 75ml" at bounding box center [376, 165] width 147 height 10
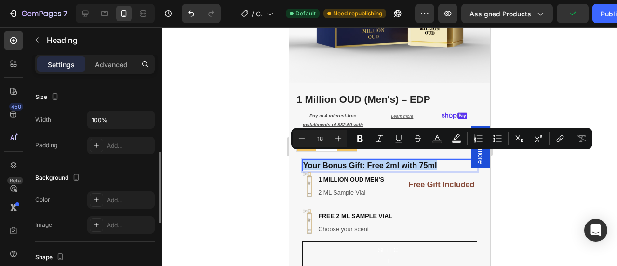
scroll to position [209, 0]
click at [99, 199] on icon at bounding box center [97, 199] width 8 height 8
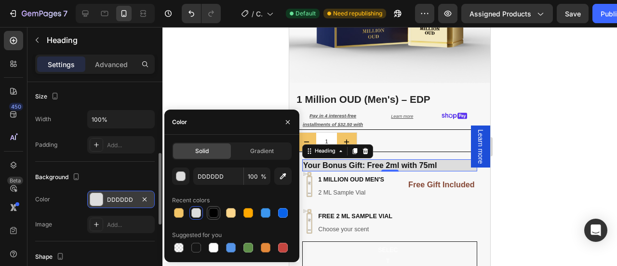
click at [213, 217] on div at bounding box center [214, 213] width 10 height 10
type input "000000"
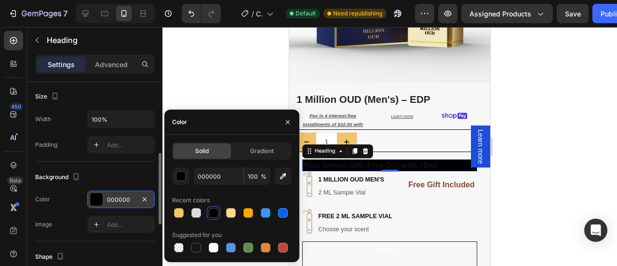
click at [383, 160] on p "Your Bonus Gift: Free 2ml with 75ml" at bounding box center [376, 165] width 147 height 10
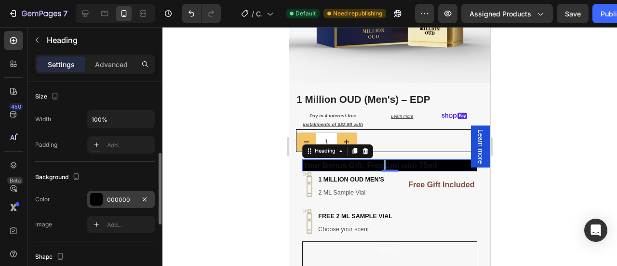
click at [383, 160] on p "Your Bonus Gift: Free 2ml with 75ml" at bounding box center [376, 165] width 147 height 10
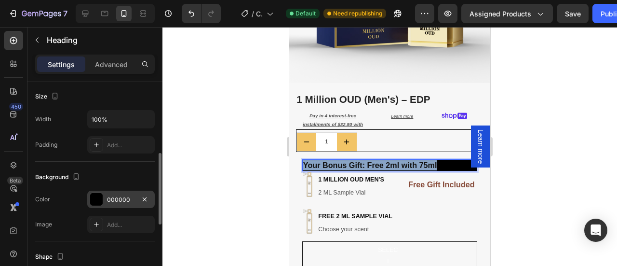
click at [383, 160] on p "Your Bonus Gift: Free 2ml with 75ml" at bounding box center [376, 165] width 147 height 10
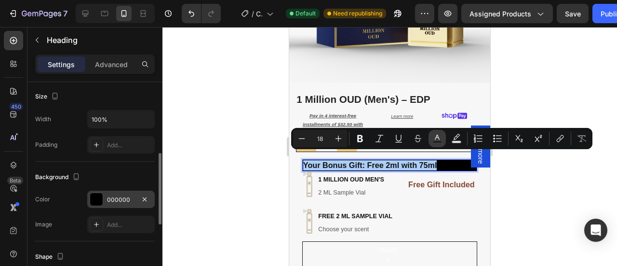
click at [437, 136] on icon "Editor contextual toolbar" at bounding box center [438, 139] width 10 height 10
type input "121212"
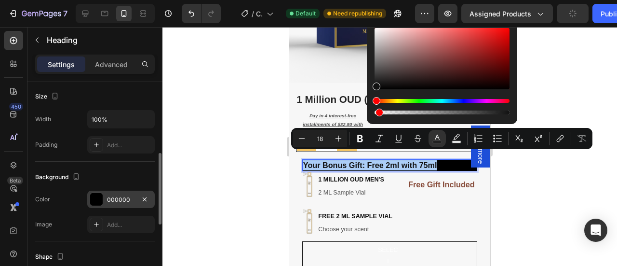
click at [378, 111] on div "Editor contextual toolbar" at bounding box center [442, 112] width 135 height 4
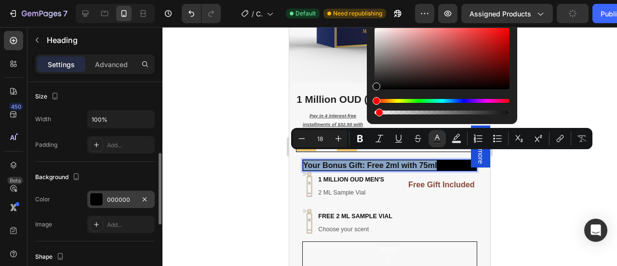
type input "2"
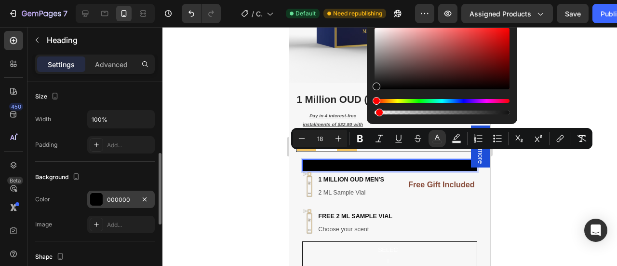
click at [557, 95] on div at bounding box center [389, 146] width 455 height 239
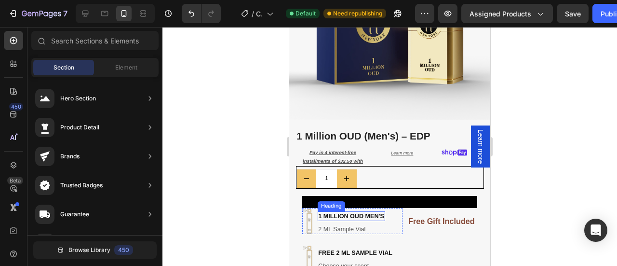
scroll to position [160, 0]
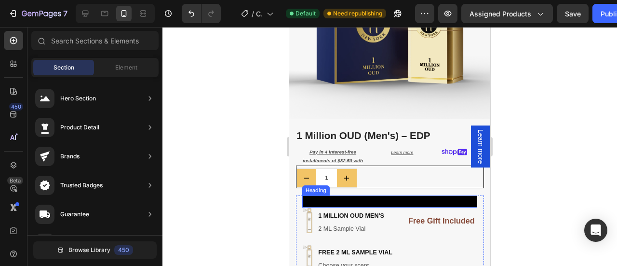
click at [374, 197] on span "Your Bonus Gift: Free 2ml with 75ml" at bounding box center [370, 201] width 134 height 9
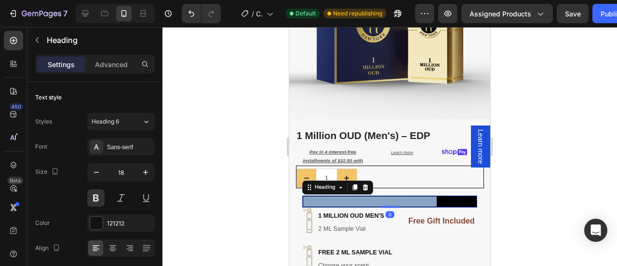
click at [374, 197] on span "Your Bonus Gift: Free 2ml with 75ml" at bounding box center [370, 201] width 134 height 9
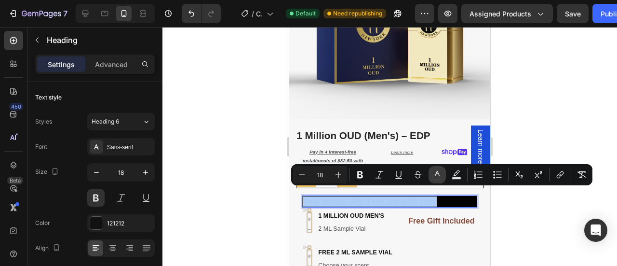
click at [437, 176] on icon "Editor contextual toolbar" at bounding box center [438, 175] width 10 height 10
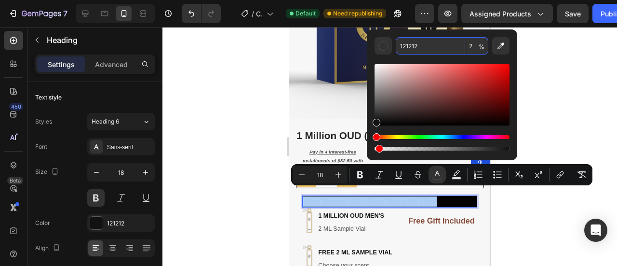
click at [419, 50] on input "121212" at bounding box center [430, 45] width 69 height 17
type input "FFFFFF"
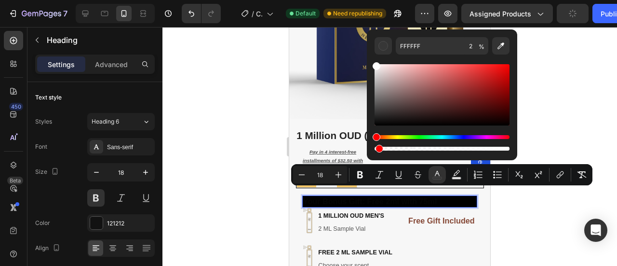
click at [566, 101] on div at bounding box center [389, 146] width 455 height 239
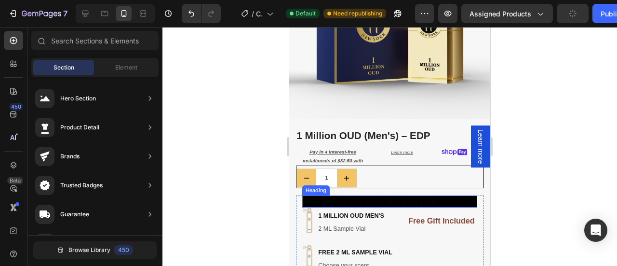
click at [399, 197] on span "Your Bonus Gift: Free 2ml with 75ml" at bounding box center [370, 201] width 134 height 9
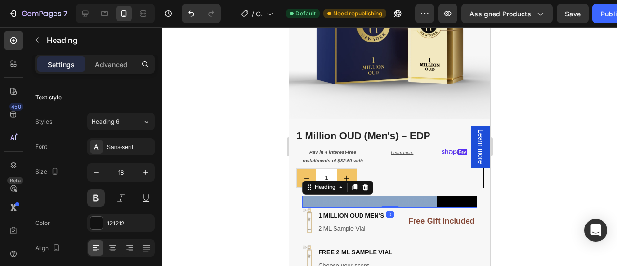
click at [399, 197] on span "Your Bonus Gift: Free 2ml with 75ml" at bounding box center [370, 201] width 134 height 9
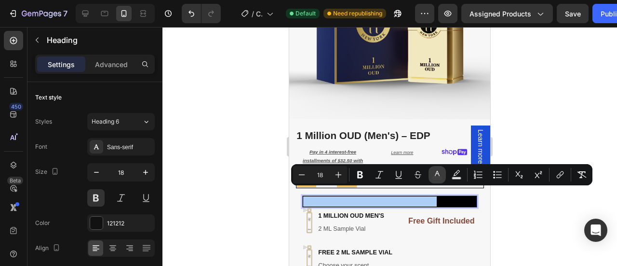
click at [435, 173] on icon "Editor contextual toolbar" at bounding box center [438, 175] width 10 height 10
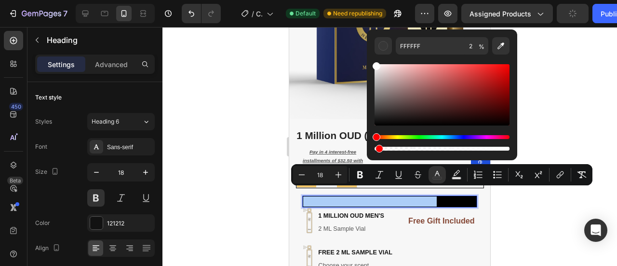
click at [552, 106] on div at bounding box center [389, 146] width 455 height 239
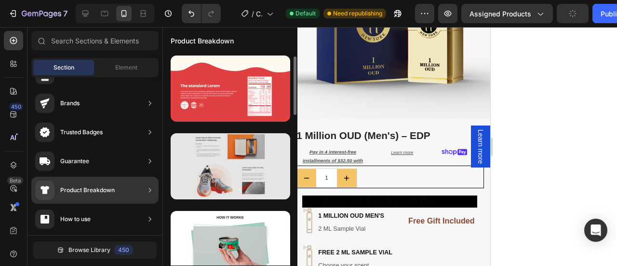
scroll to position [0, 0]
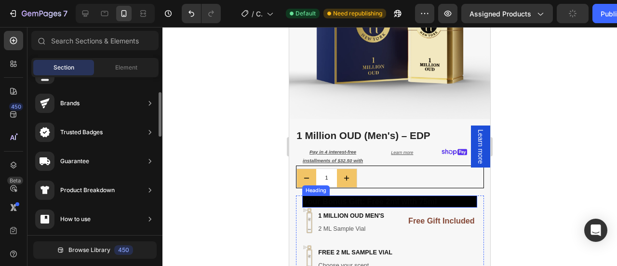
click at [383, 197] on span "Your Bonus Gift: Free 2ml with 75ml" at bounding box center [370, 201] width 134 height 9
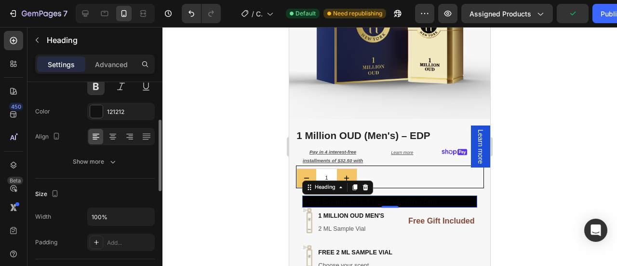
scroll to position [88, 0]
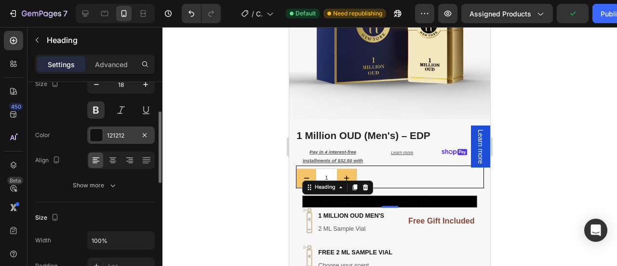
click at [96, 131] on div at bounding box center [96, 135] width 13 height 13
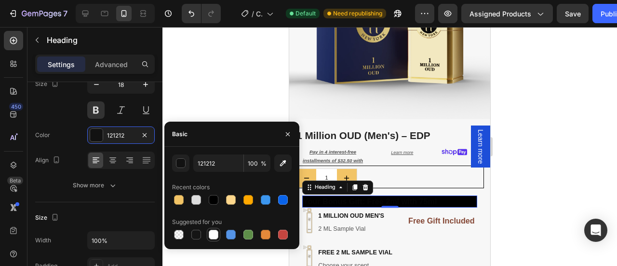
click at [216, 230] on div at bounding box center [214, 235] width 10 height 10
type input "FFFFFF"
click at [514, 169] on div at bounding box center [389, 146] width 455 height 239
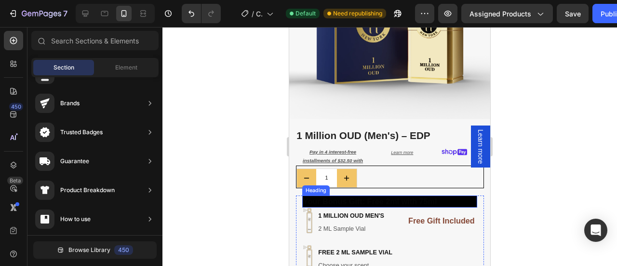
click at [404, 197] on span "Your Bonus Gift: Free 2ml with 75ml" at bounding box center [370, 201] width 134 height 9
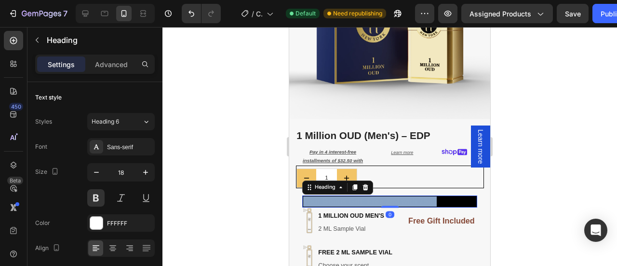
click at [404, 197] on span "Your Bonus Gift: Free 2ml with 75ml" at bounding box center [370, 201] width 134 height 9
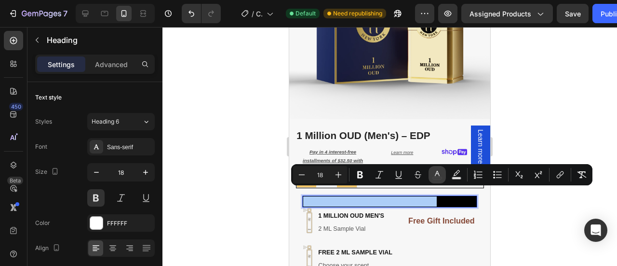
click at [437, 170] on icon "Editor contextual toolbar" at bounding box center [438, 175] width 10 height 10
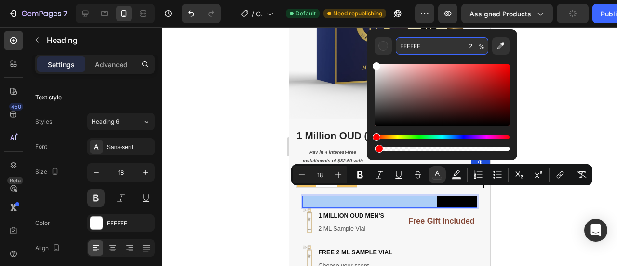
click at [470, 46] on input "2" at bounding box center [476, 45] width 23 height 17
type input "1"
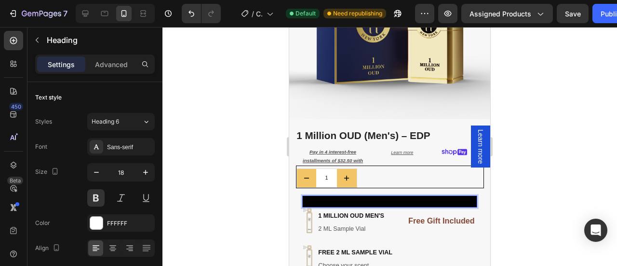
click at [521, 146] on div at bounding box center [389, 146] width 455 height 239
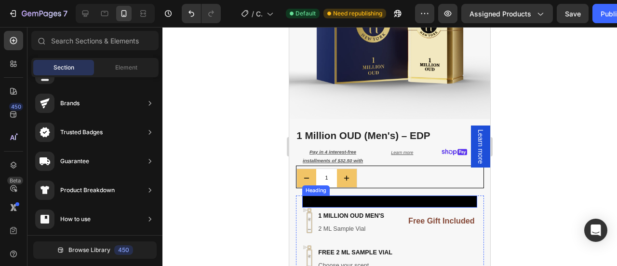
click at [384, 196] on p "⁠⁠⁠⁠⁠⁠⁠ 00" at bounding box center [376, 201] width 147 height 10
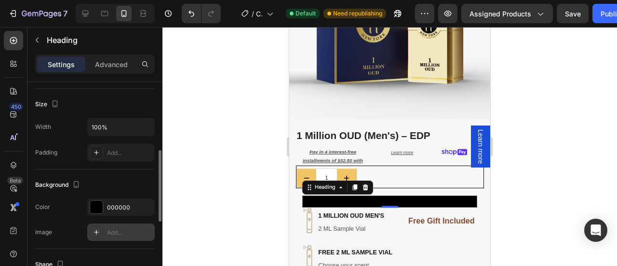
scroll to position [202, 0]
click at [352, 196] on p "00" at bounding box center [376, 201] width 147 height 10
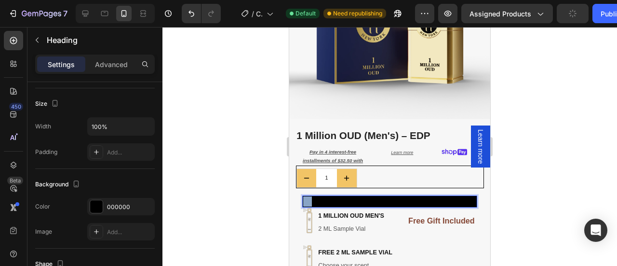
click at [352, 196] on p "00" at bounding box center [376, 201] width 147 height 10
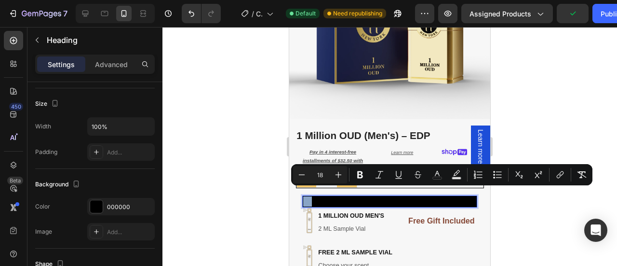
scroll to position [160, 0]
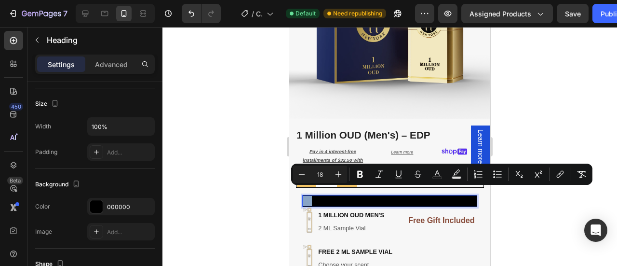
click at [352, 196] on p "00" at bounding box center [376, 201] width 147 height 10
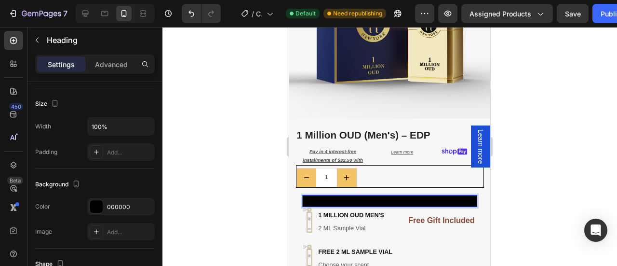
click at [352, 196] on p "00" at bounding box center [376, 201] width 147 height 10
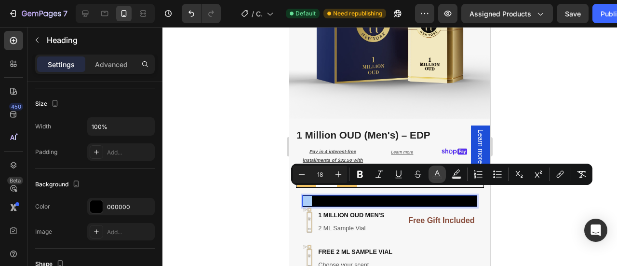
click at [432, 172] on button "color" at bounding box center [437, 173] width 17 height 17
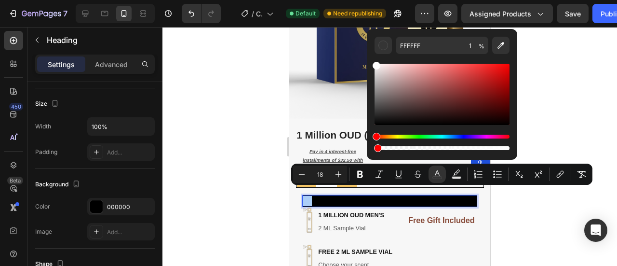
click at [198, 158] on div at bounding box center [389, 146] width 455 height 239
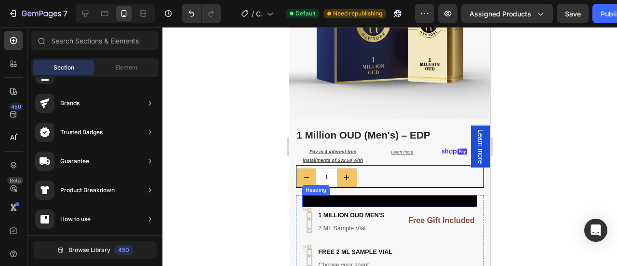
click at [401, 196] on p "⁠⁠⁠⁠⁠⁠⁠ 00" at bounding box center [376, 201] width 147 height 10
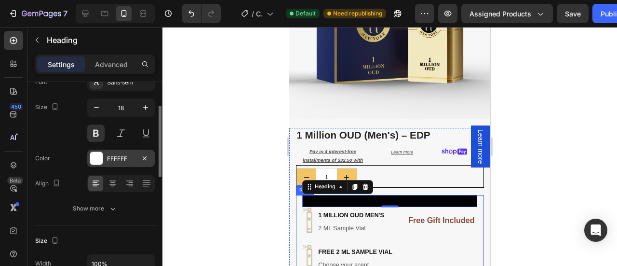
scroll to position [67, 0]
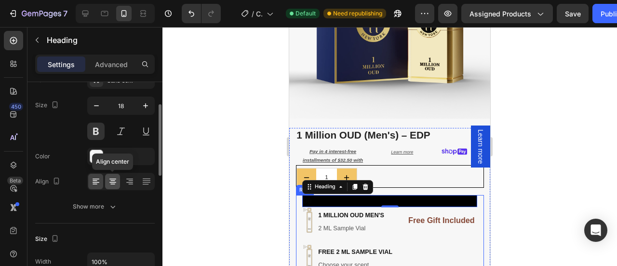
click at [112, 182] on icon at bounding box center [112, 182] width 7 height 1
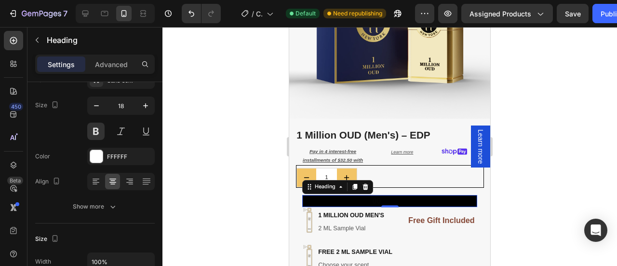
click at [559, 92] on div at bounding box center [389, 146] width 455 height 239
